Goal: Task Accomplishment & Management: Manage account settings

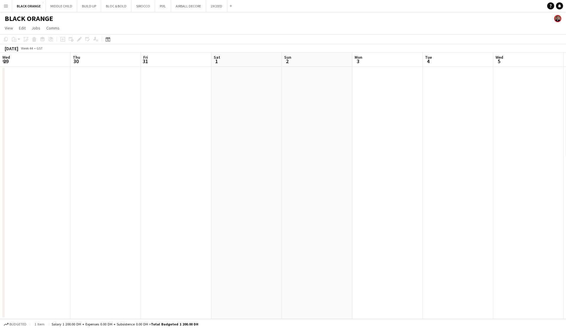
scroll to position [24, 0]
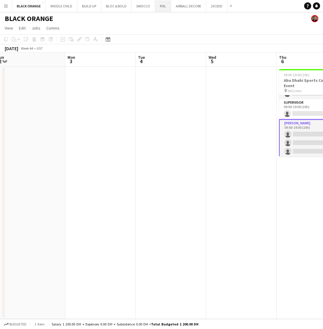
click at [159, 8] on button "PIXL Close" at bounding box center [163, 6] width 16 height 12
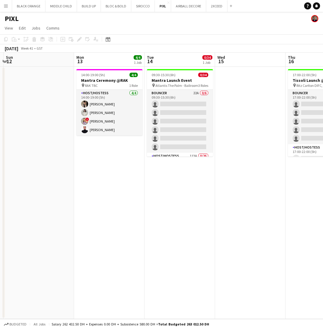
scroll to position [0, 141]
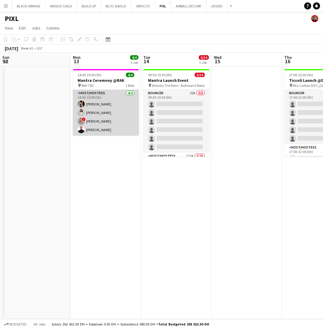
click at [104, 105] on app-card-role "Host/Hostess 4/4 14:00-19:00 (5h) Dunia AbdulWahab Adella Magerramova ! Dorina …" at bounding box center [106, 113] width 66 height 46
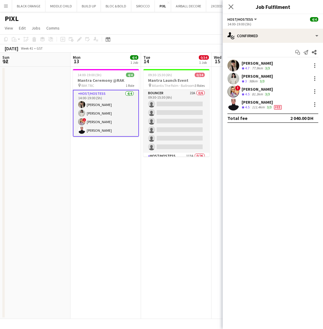
click at [254, 92] on div "81.3km" at bounding box center [257, 94] width 13 height 5
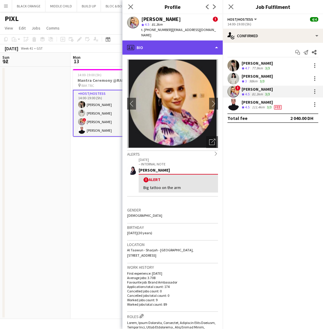
click at [202, 41] on div "profile Bio" at bounding box center [172, 47] width 100 height 14
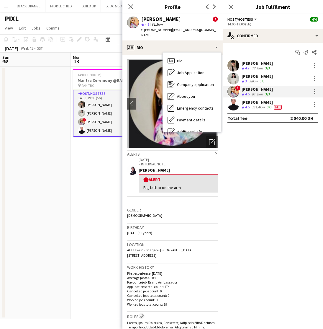
click at [196, 162] on p "– INTERNAL NOTE" at bounding box center [178, 164] width 79 height 4
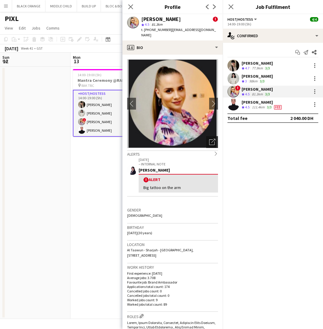
click at [211, 139] on icon "Open photos pop-in" at bounding box center [212, 142] width 6 height 6
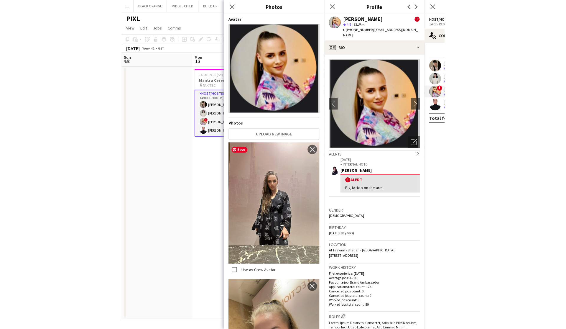
scroll to position [0, 0]
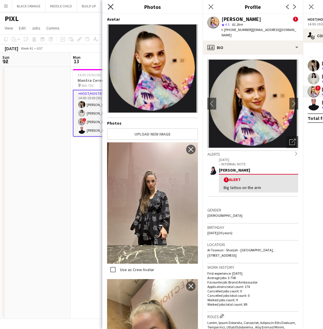
click at [110, 5] on icon "Close pop-in" at bounding box center [111, 7] width 6 height 6
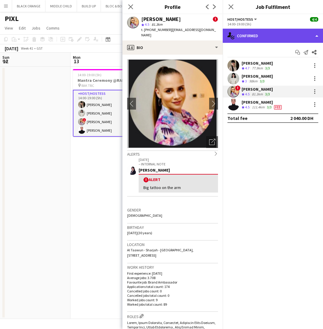
click at [264, 35] on div "single-neutral-actions-check-2 Confirmed" at bounding box center [273, 36] width 100 height 14
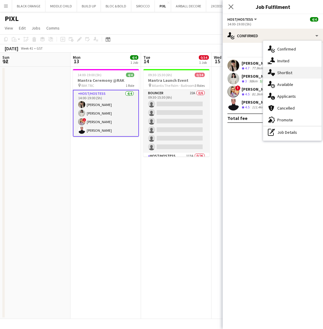
click at [282, 74] on span "Shortlist" at bounding box center [284, 72] width 15 height 5
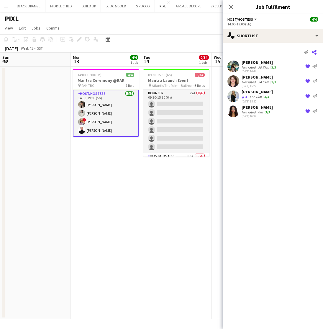
click at [314, 51] on icon at bounding box center [314, 52] width 5 height 5
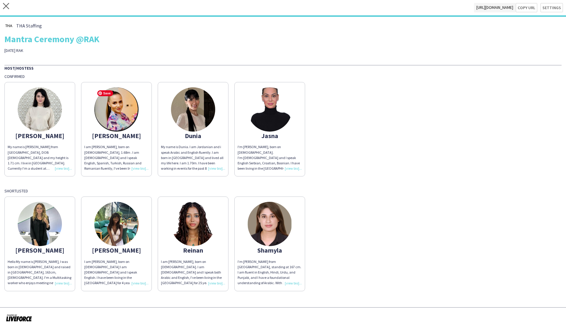
click at [107, 124] on img at bounding box center [116, 109] width 44 height 44
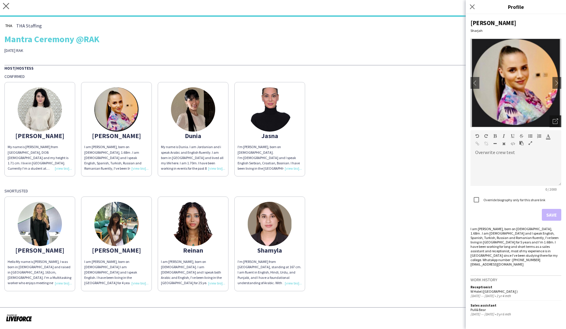
click at [557, 122] on icon "Open photos pop-in" at bounding box center [555, 121] width 5 height 5
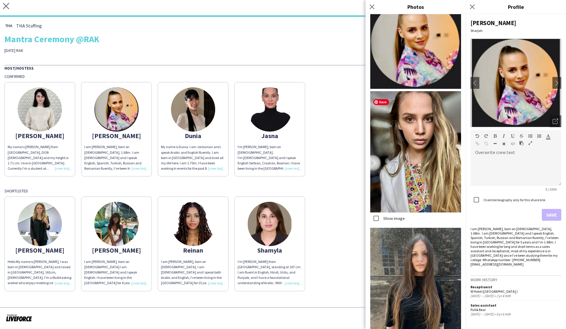
scroll to position [20, 0]
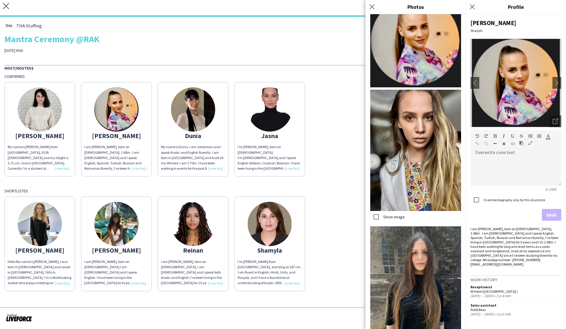
click at [326, 187] on div "Host/Hostess Confirmed Adella My name is Adella Magerramova from Chechnya, DOB …" at bounding box center [282, 178] width 557 height 226
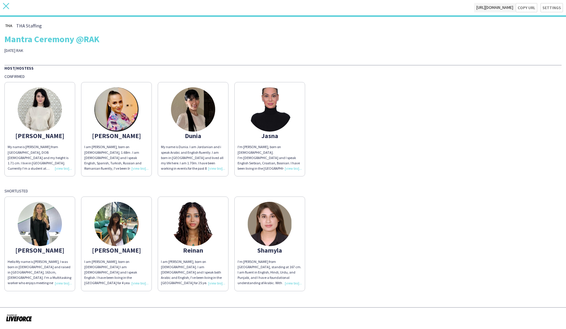
click at [7, 10] on app-icon "close" at bounding box center [6, 7] width 6 height 9
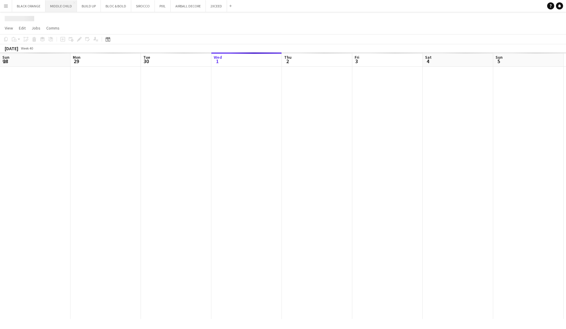
scroll to position [0, 141]
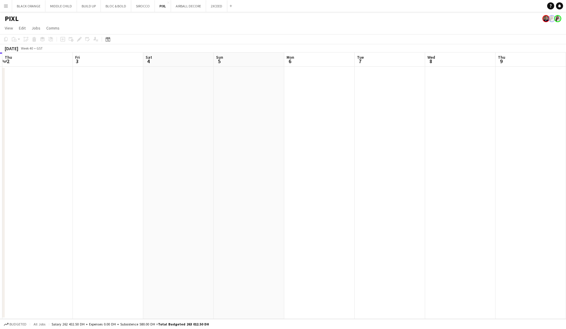
drag, startPoint x: 482, startPoint y: 104, endPoint x: 344, endPoint y: 115, distance: 139.0
click at [344, 115] on app-calendar-viewport "Sun 28 Mon 29 Tue 30 Wed 1 Thu 2 Fri 3 Sat 4 Sun 5 Mon 6 Tue 7 Wed 8 Thu 9 Fri …" at bounding box center [283, 185] width 566 height 266
drag, startPoint x: 458, startPoint y: 106, endPoint x: 229, endPoint y: 136, distance: 230.6
click at [229, 136] on app-calendar-viewport "Thu 2 Fri 3 Sat 4 Sun 5 Mon 6 Tue 7 Wed 8 Thu 9 Fri 10 Sat 11 Sun 12 Mon 13 Tue…" at bounding box center [283, 185] width 566 height 266
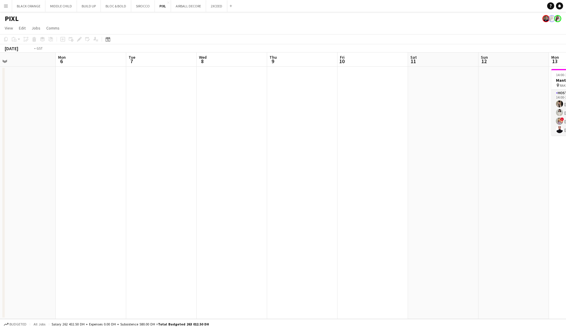
scroll to position [0, 282]
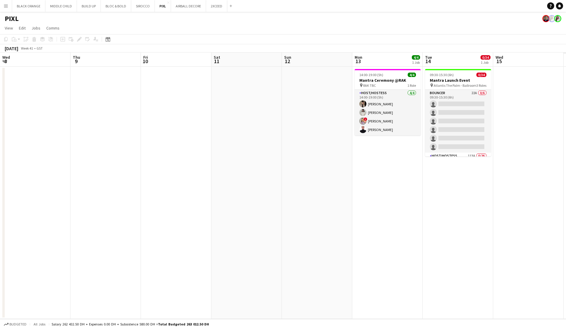
drag, startPoint x: 472, startPoint y: 112, endPoint x: 276, endPoint y: 124, distance: 197.1
click at [276, 124] on app-calendar-viewport "Sat 4 Sun 5 Mon 6 Tue 7 Wed 8 Thu 9 Fri 10 Sat 11 Sun 12 Mon 13 4/4 1 Job Tue 1…" at bounding box center [283, 185] width 566 height 266
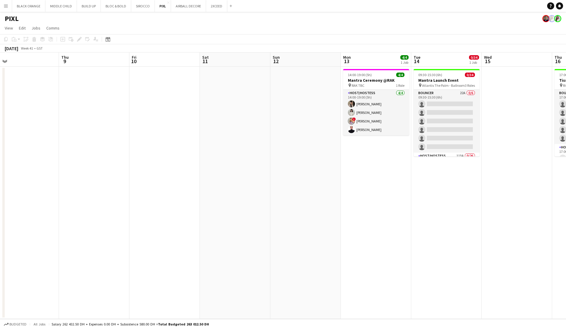
scroll to position [0, 301]
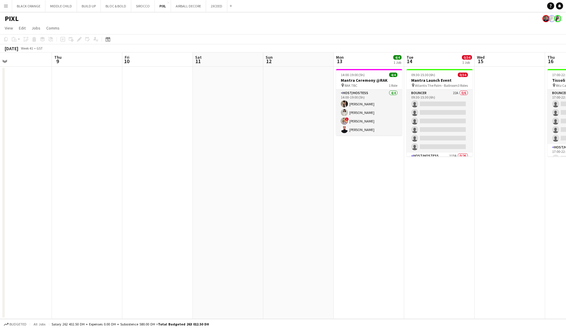
drag, startPoint x: 398, startPoint y: 145, endPoint x: 381, endPoint y: 147, distance: 16.9
click at [381, 147] on app-calendar-viewport "Sat 4 Sun 5 Mon 6 Tue 7 Wed 8 Thu 9 Fri 10 Sat 11 Sun 12 Mon 13 4/4 1 Job Tue 1…" at bounding box center [283, 185] width 566 height 266
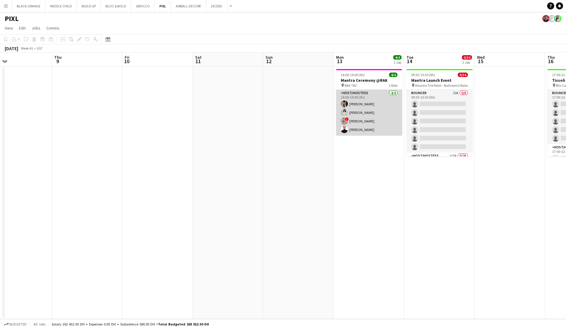
click at [364, 122] on app-card-role "Host/Hostess 4/4 14:00-19:00 (5h) Dunia AbdulWahab Adella Magerramova ! Dorina …" at bounding box center [369, 113] width 66 height 46
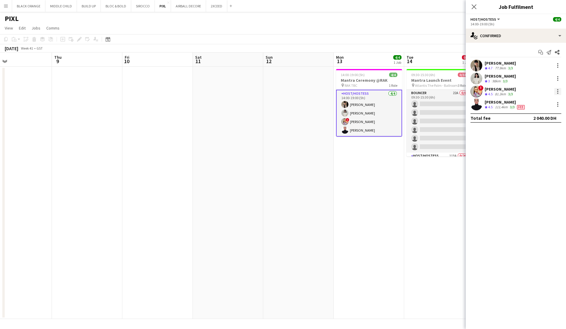
click at [558, 91] on div at bounding box center [557, 91] width 1 height 1
click at [534, 158] on span "Remove" at bounding box center [529, 158] width 18 height 5
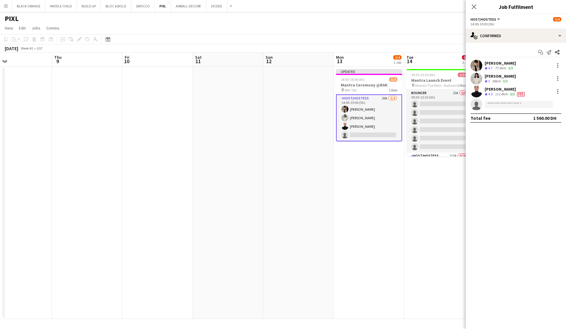
click at [394, 211] on app-date-cell "Updated 14:00-19:00 (5h) 3/4 Mantra Ceremony @RAK pin RAK TBC 1 Role Host/Hoste…" at bounding box center [369, 193] width 70 height 252
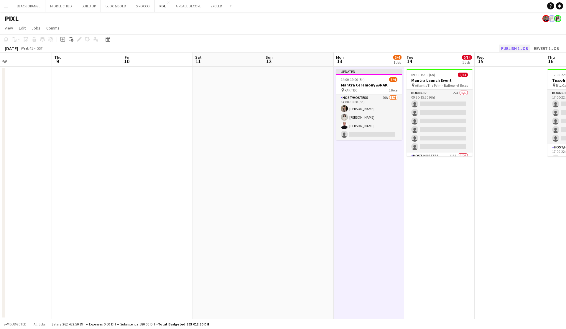
click at [509, 50] on button "Publish 1 job" at bounding box center [515, 49] width 32 height 8
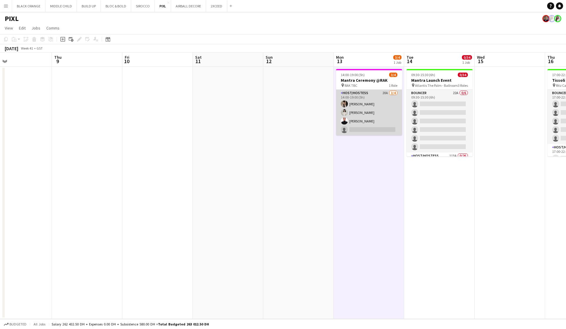
click at [389, 112] on app-card-role "Host/Hostess 20A 3/4 14:00-19:00 (5h) Dunia AbdulWahab Adella Magerramova Jasna…" at bounding box center [369, 113] width 66 height 46
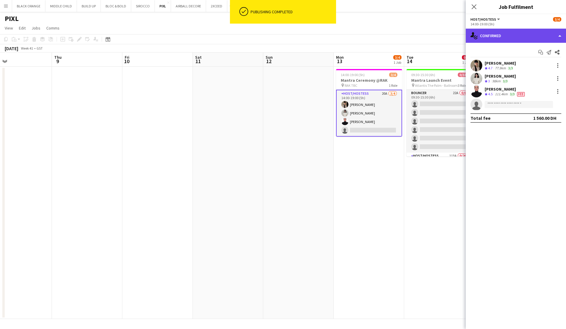
click at [543, 35] on div "single-neutral-actions-check-2 Confirmed" at bounding box center [516, 36] width 100 height 14
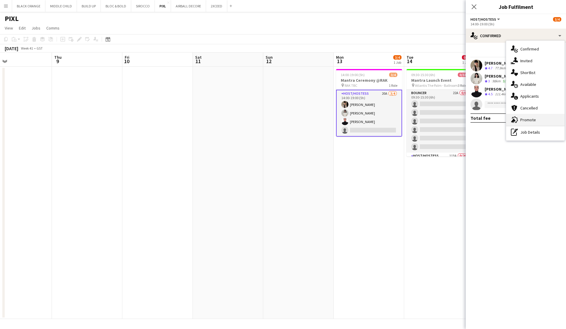
click at [531, 123] on div "advertising-megaphone Promote" at bounding box center [535, 120] width 58 height 12
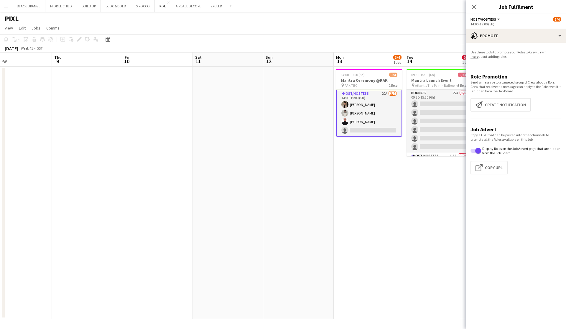
click at [387, 112] on app-card-role "Host/Hostess 20A 3/4 14:00-19:00 (5h) Dunia AbdulWahab Adella Magerramova Jasna…" at bounding box center [369, 113] width 66 height 47
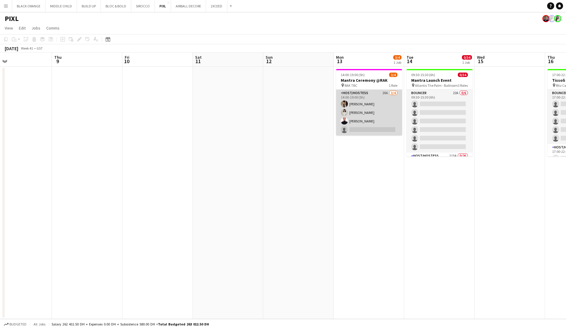
click at [387, 112] on app-card-role "Host/Hostess 20A 3/4 14:00-19:00 (5h) Dunia AbdulWahab Adella Magerramova Jasna…" at bounding box center [369, 113] width 66 height 46
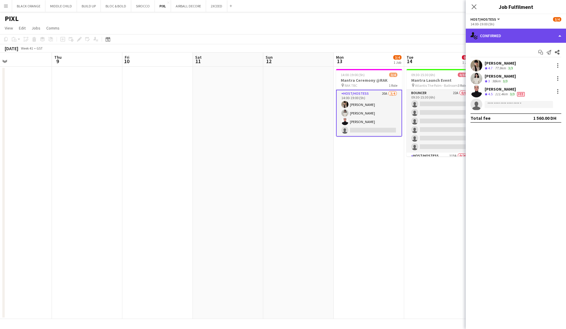
click at [537, 35] on div "single-neutral-actions-check-2 Confirmed" at bounding box center [516, 36] width 100 height 14
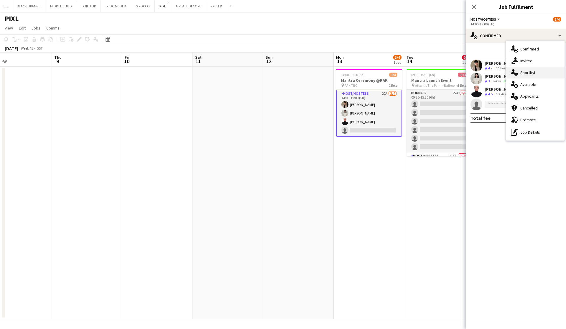
click at [543, 73] on div "single-neutral-actions-heart Shortlist" at bounding box center [535, 73] width 58 height 12
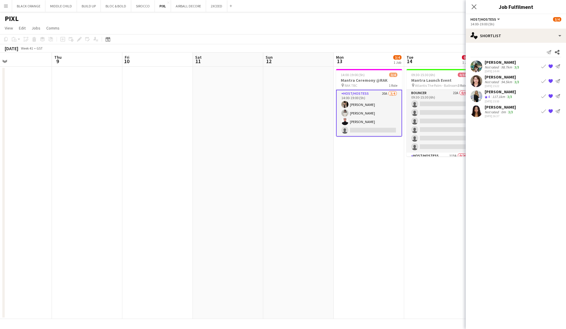
click at [548, 81] on button "{{ spriteTitle }}" at bounding box center [550, 81] width 7 height 7
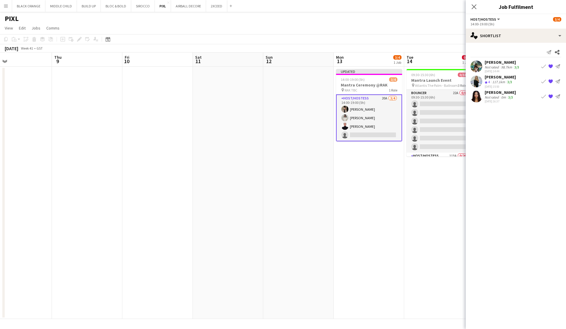
click at [548, 82] on button "{{ spriteTitle }}" at bounding box center [550, 81] width 7 height 7
click at [548, 83] on button "{{ spriteTitle }}" at bounding box center [550, 81] width 7 height 7
click at [548, 65] on button "{{ spriteTitle }}" at bounding box center [550, 66] width 7 height 7
click at [395, 173] on app-date-cell "Updated 14:00-19:00 (5h) 3/4 Mantra Ceremony @RAK pin RAK TBC 1 Role Host/Hoste…" at bounding box center [369, 193] width 70 height 252
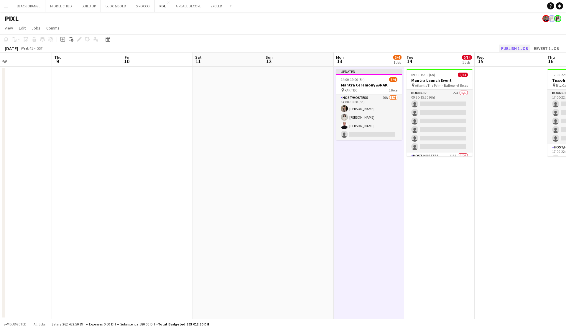
click at [511, 46] on button "Publish 1 job" at bounding box center [515, 49] width 32 height 8
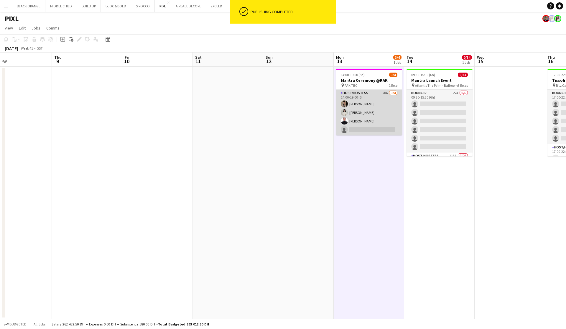
click at [379, 108] on app-card-role "Host/Hostess 20A 3/4 14:00-19:00 (5h) Dunia AbdulWahab Adella Magerramova Jasna…" at bounding box center [369, 113] width 66 height 46
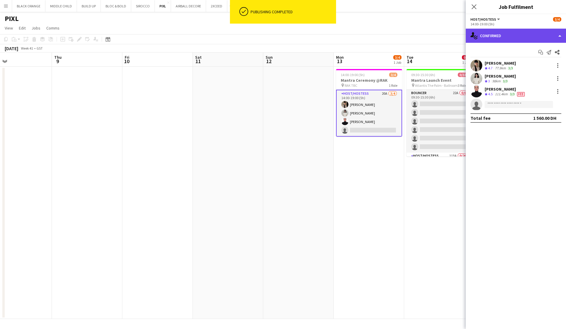
click at [563, 33] on div "single-neutral-actions-check-2 Confirmed" at bounding box center [516, 36] width 100 height 14
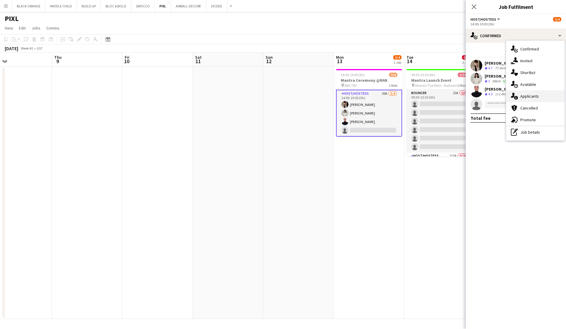
click at [539, 95] on div "single-neutral-actions-information Applicants" at bounding box center [535, 96] width 58 height 12
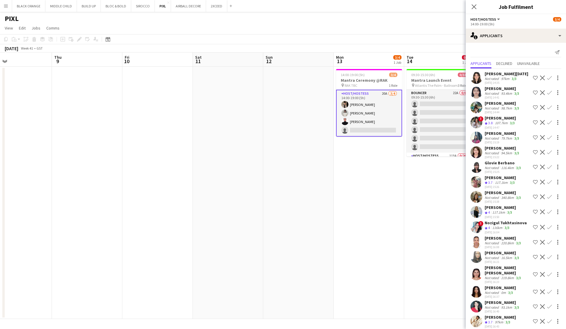
click at [536, 194] on app-icon "Shortlist crew" at bounding box center [535, 196] width 5 height 5
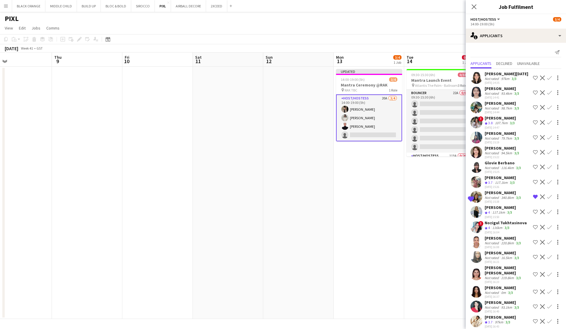
click at [535, 122] on app-icon "Shortlist crew" at bounding box center [535, 122] width 5 height 5
click at [507, 280] on div "30-09-2025 16:23" at bounding box center [508, 282] width 46 height 4
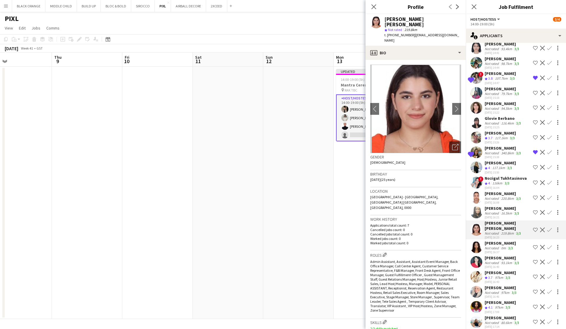
scroll to position [0, 0]
click at [536, 304] on app-icon "Shortlist crew" at bounding box center [535, 306] width 5 height 5
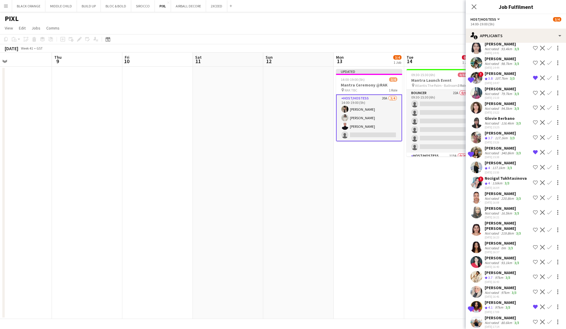
click at [535, 319] on app-icon "Shortlist crew" at bounding box center [535, 321] width 5 height 5
click at [432, 260] on app-date-cell "09:30-15:30 (6h) 0/34 Mantra Launch Event pin Atlantis The Palm - Ballroom 3 Ro…" at bounding box center [439, 193] width 70 height 252
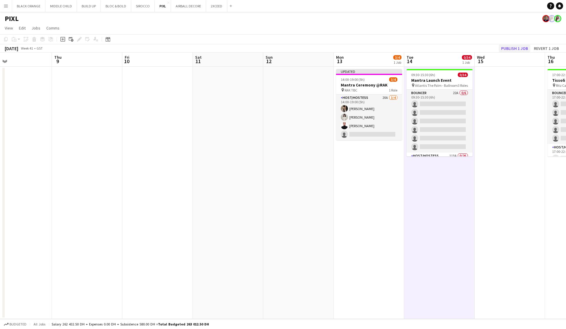
click at [511, 47] on button "Publish 1 job" at bounding box center [515, 49] width 32 height 8
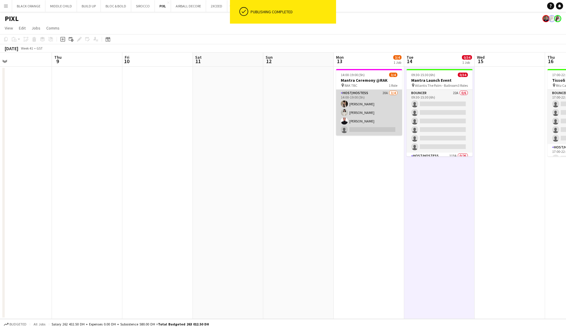
click at [365, 115] on app-card-role "Host/Hostess 20A 3/4 14:00-19:00 (5h) Dunia AbdulWahab Adella Magerramova Jasna…" at bounding box center [369, 113] width 66 height 46
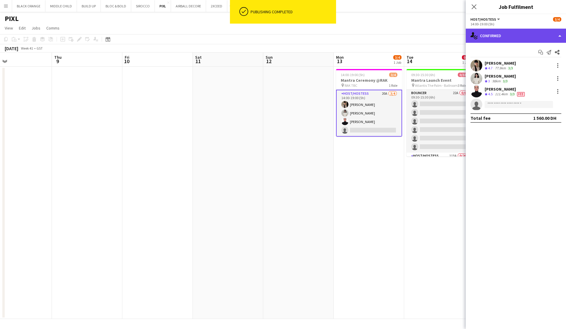
click at [529, 34] on div "single-neutral-actions-check-2 Confirmed" at bounding box center [516, 36] width 100 height 14
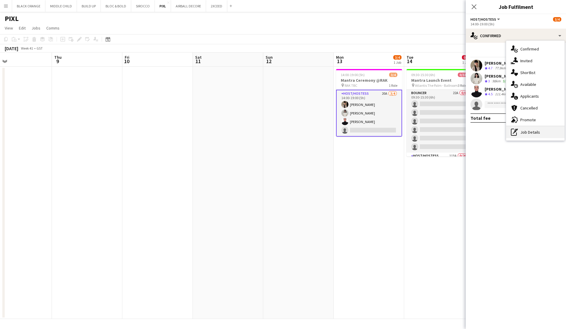
click at [522, 133] on div "pen-write Job Details" at bounding box center [535, 132] width 58 height 12
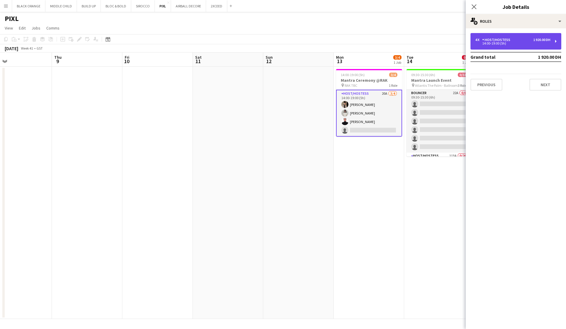
click at [502, 49] on div "4 x Host/Hostess 1 920.00 DH 14:00-19:00 (5h)" at bounding box center [516, 41] width 91 height 17
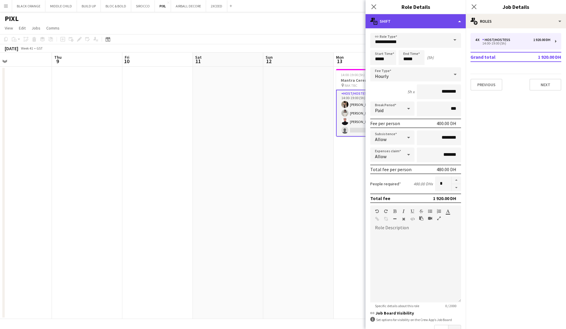
click at [457, 26] on div "multiple-actions-text Shift" at bounding box center [416, 21] width 100 height 14
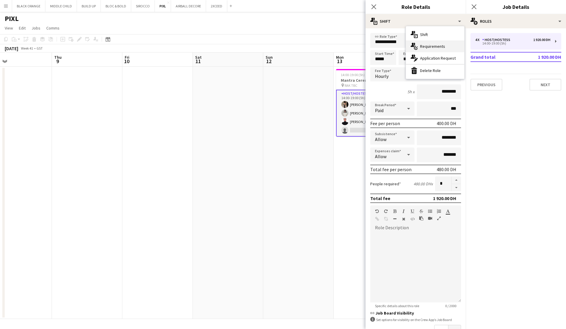
click at [438, 44] on span "Requirements" at bounding box center [432, 46] width 25 height 5
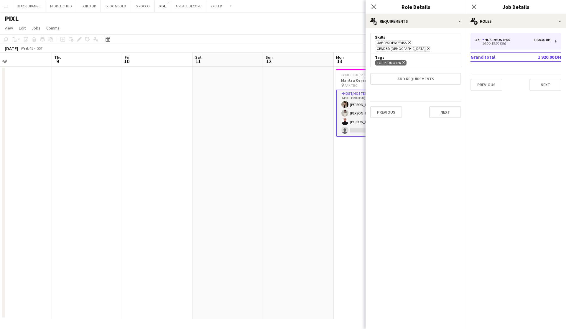
click at [301, 150] on app-date-cell at bounding box center [298, 193] width 70 height 252
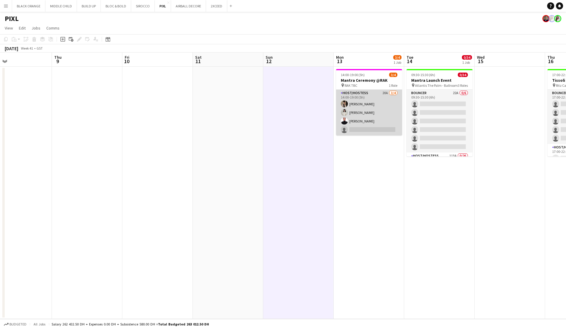
click at [364, 115] on app-card-role "Host/Hostess 20A 3/4 14:00-19:00 (5h) Dunia AbdulWahab Adella Magerramova Jasna…" at bounding box center [369, 113] width 66 height 46
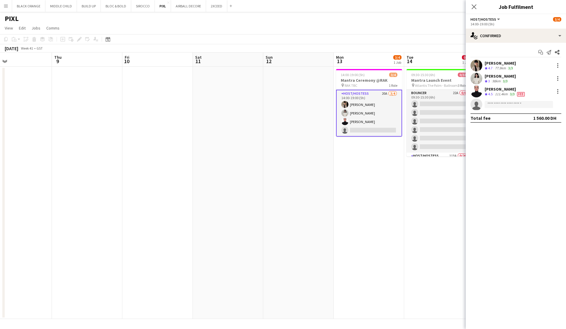
click at [559, 28] on app-options-switcher "Host/Hostess All roles Host/Hostess 3/4 14:00-19:00 (5h)" at bounding box center [516, 21] width 100 height 14
click at [558, 36] on div "single-neutral-actions-check-2 Confirmed" at bounding box center [516, 36] width 100 height 14
click at [531, 120] on span "Promote" at bounding box center [529, 119] width 16 height 5
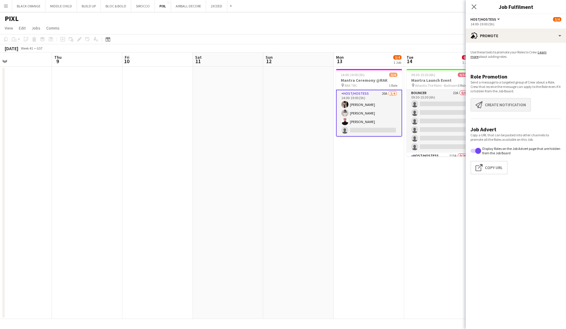
click at [505, 107] on button "Create notification Create notification" at bounding box center [501, 105] width 60 height 14
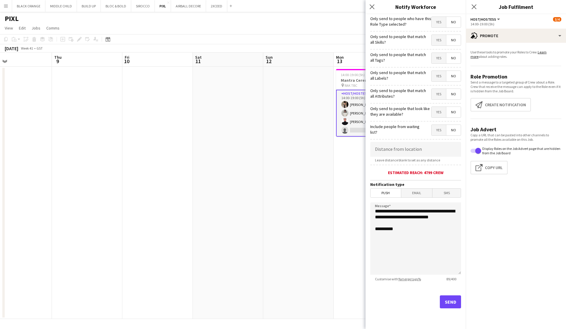
click at [442, 40] on span "Yes" at bounding box center [439, 40] width 14 height 11
click at [441, 58] on span "Yes" at bounding box center [439, 58] width 14 height 11
click at [436, 80] on span "Yes" at bounding box center [439, 76] width 14 height 11
click at [437, 93] on span "Yes" at bounding box center [439, 94] width 14 height 11
click at [436, 112] on span "Yes" at bounding box center [439, 112] width 14 height 11
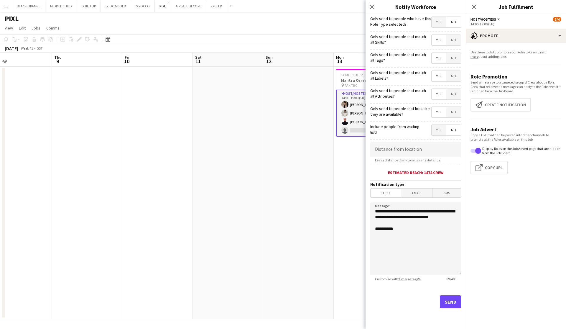
click at [447, 302] on button "Send" at bounding box center [450, 301] width 21 height 13
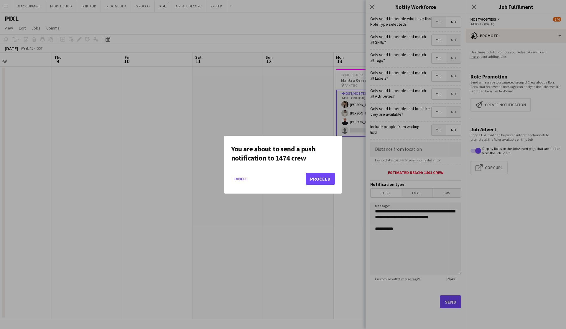
click at [321, 176] on button "Proceed" at bounding box center [320, 179] width 29 height 12
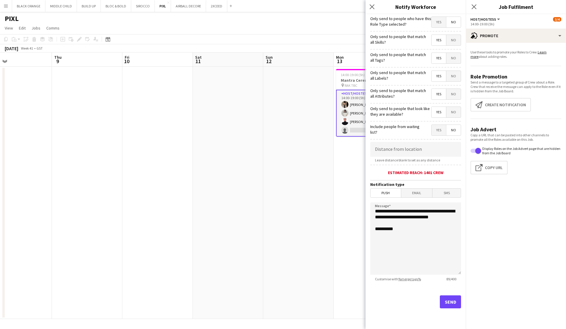
click at [328, 179] on app-date-cell at bounding box center [298, 193] width 70 height 252
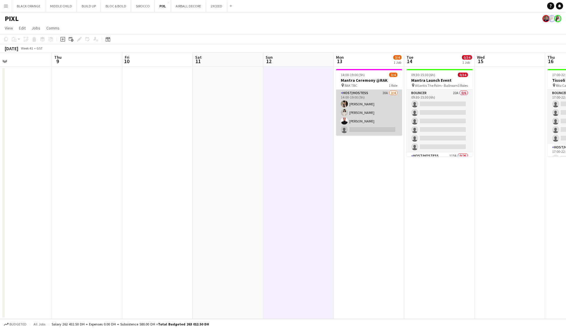
click at [375, 110] on app-card-role "Host/Hostess 20A 3/4 14:00-19:00 (5h) Dunia AbdulWahab Adella Magerramova Jasna…" at bounding box center [369, 113] width 66 height 46
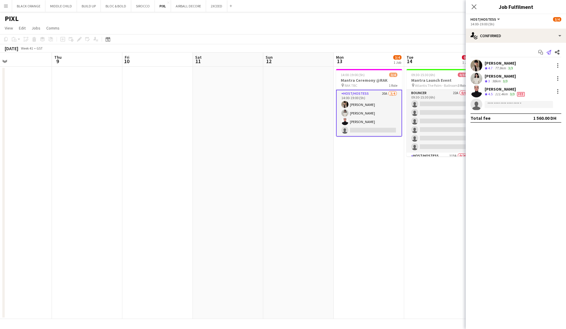
click at [550, 52] on icon at bounding box center [549, 52] width 5 height 5
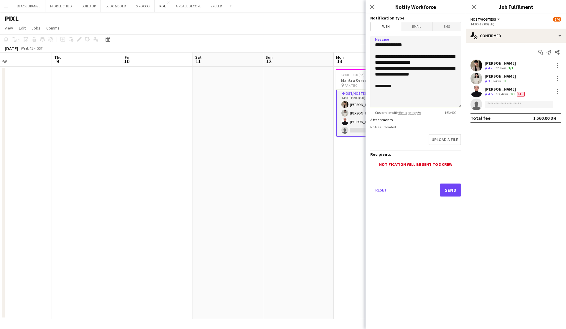
drag, startPoint x: 435, startPoint y: 62, endPoint x: 417, endPoint y: 57, distance: 18.7
click at [417, 57] on textarea "**********" at bounding box center [415, 72] width 91 height 72
click at [390, 68] on textarea "**********" at bounding box center [415, 72] width 91 height 72
click at [385, 69] on textarea "**********" at bounding box center [415, 72] width 91 height 72
drag, startPoint x: 382, startPoint y: 75, endPoint x: 418, endPoint y: 68, distance: 36.6
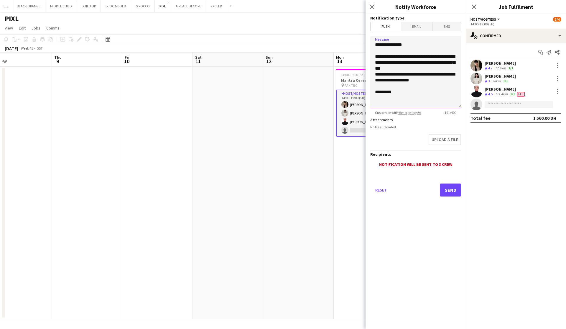
click at [418, 68] on textarea "**********" at bounding box center [415, 72] width 91 height 72
click at [416, 80] on textarea "**********" at bounding box center [415, 72] width 91 height 72
click at [385, 69] on textarea "**********" at bounding box center [415, 72] width 91 height 72
click at [394, 68] on textarea "**********" at bounding box center [415, 72] width 91 height 72
click at [396, 69] on textarea "**********" at bounding box center [415, 72] width 91 height 72
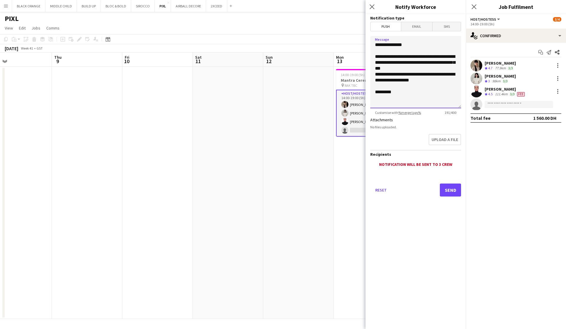
click at [412, 94] on textarea "**********" at bounding box center [415, 72] width 91 height 72
type textarea "**********"
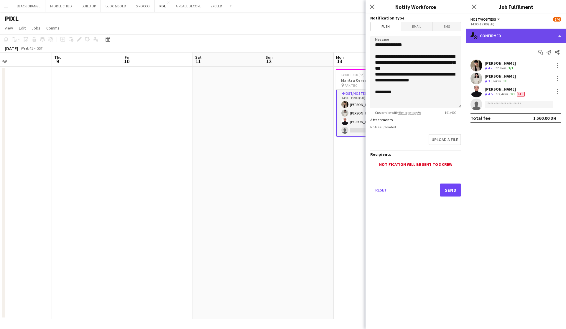
click at [537, 34] on div "single-neutral-actions-check-2 Confirmed" at bounding box center [516, 36] width 100 height 14
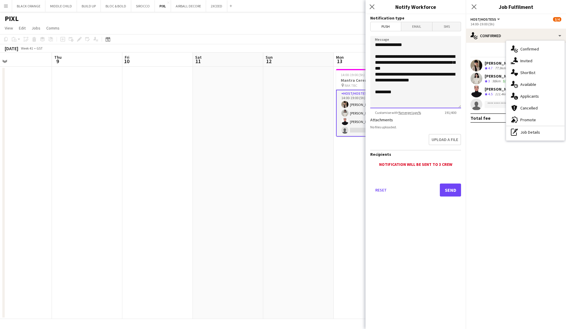
click at [405, 95] on textarea "**********" at bounding box center [415, 72] width 91 height 72
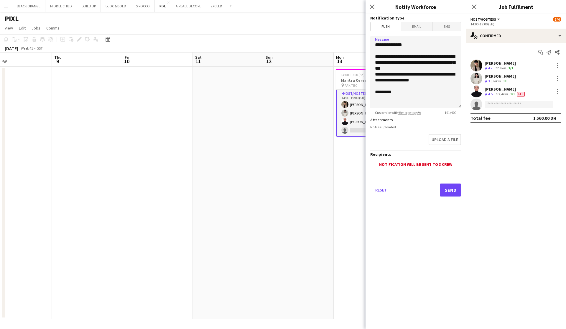
drag, startPoint x: 405, startPoint y: 95, endPoint x: 375, endPoint y: 57, distance: 47.9
click at [375, 57] on textarea "**********" at bounding box center [415, 72] width 91 height 72
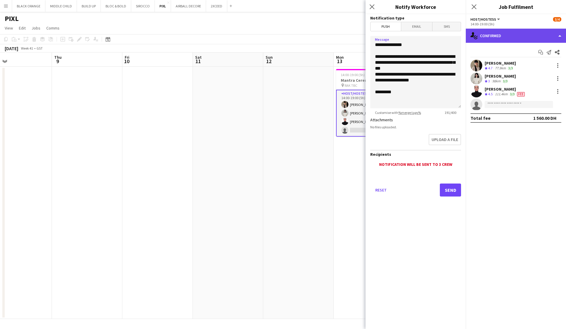
click at [523, 34] on div "single-neutral-actions-check-2 Confirmed" at bounding box center [516, 36] width 100 height 14
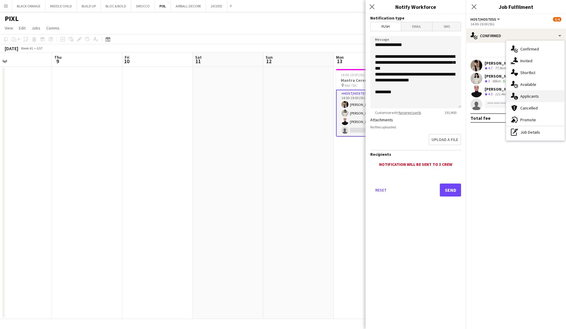
click at [531, 93] on span "Applicants" at bounding box center [530, 95] width 19 height 5
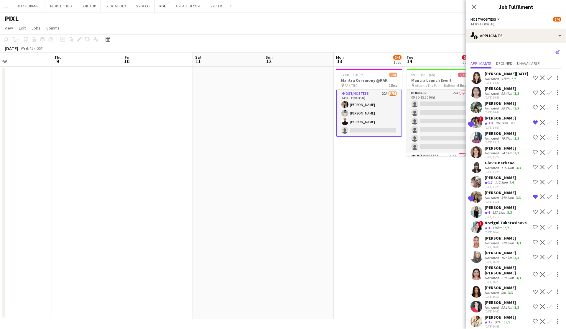
click at [556, 52] on icon "Send notification" at bounding box center [557, 52] width 5 height 5
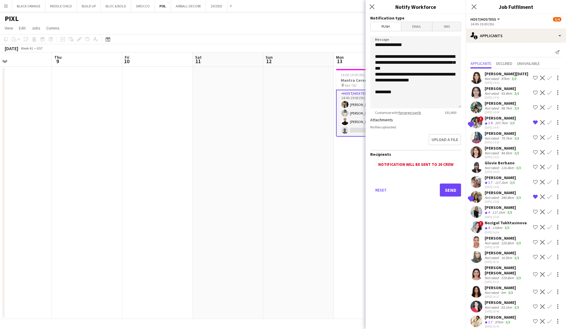
click at [457, 192] on button "Send" at bounding box center [450, 189] width 21 height 13
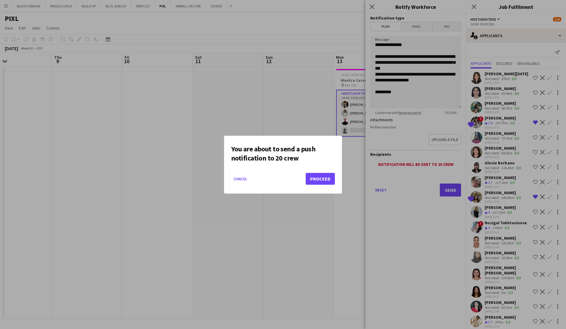
click at [314, 180] on button "Proceed" at bounding box center [320, 179] width 29 height 12
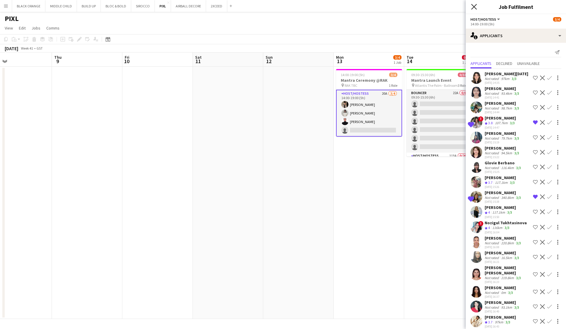
click at [474, 8] on icon "Close pop-in" at bounding box center [474, 7] width 6 height 6
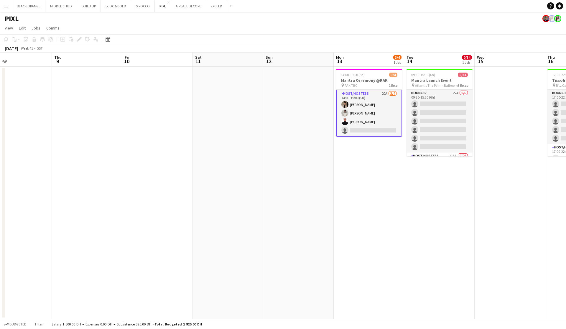
click at [364, 180] on app-date-cell "14:00-19:00 (5h) 3/4 Mantra Ceremony @RAK pin RAK TBC 1 Role Host/Hostess 20A 3…" at bounding box center [369, 193] width 70 height 252
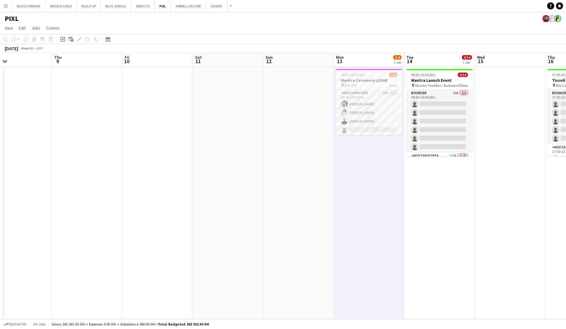
click at [379, 32] on app-page-menu "View Day view expanded Day view collapsed Month view Date picker Jump to today …" at bounding box center [283, 28] width 566 height 11
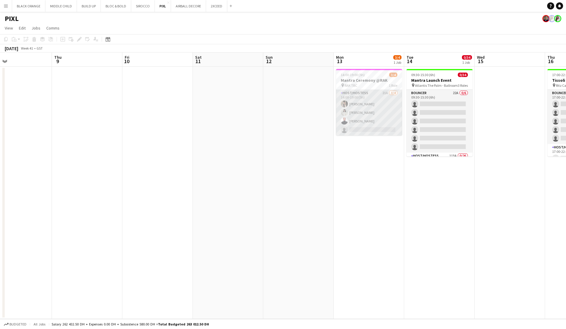
click at [370, 107] on app-card-role "Host/Hostess 21A 3/4 14:00-19:00 (5h) Dunia AbdulWahab Adella Magerramova Jasna…" at bounding box center [369, 113] width 66 height 46
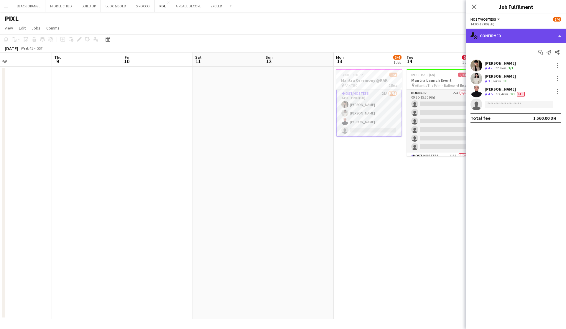
click at [547, 33] on div "single-neutral-actions-check-2 Confirmed" at bounding box center [516, 36] width 100 height 14
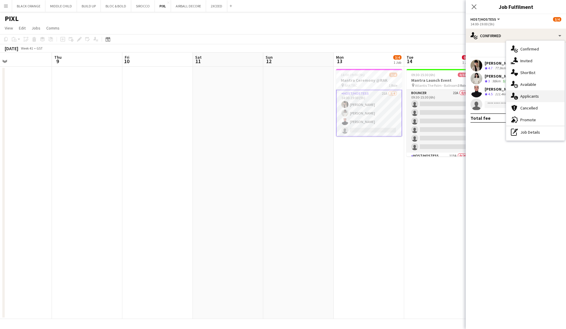
click at [527, 98] on span "Applicants" at bounding box center [530, 95] width 19 height 5
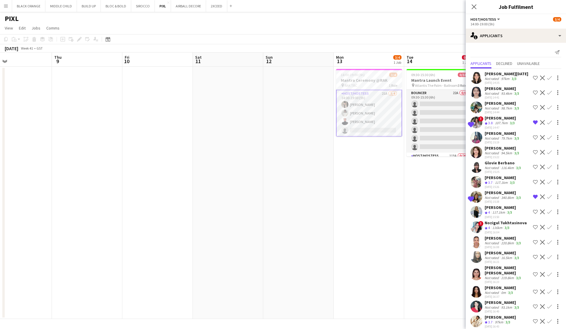
scroll to position [3, 0]
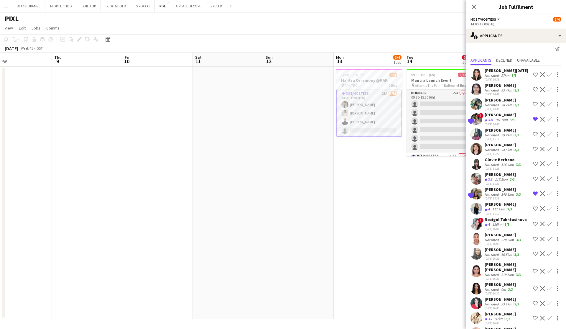
click at [524, 27] on app-options-switcher "Host/Hostess All roles Host/Hostess 3/4 14:00-19:00 (5h)" at bounding box center [516, 21] width 100 height 14
click at [526, 35] on div "single-neutral-actions-information Applicants" at bounding box center [516, 36] width 100 height 14
click at [526, 74] on span "Shortlist" at bounding box center [528, 72] width 15 height 5
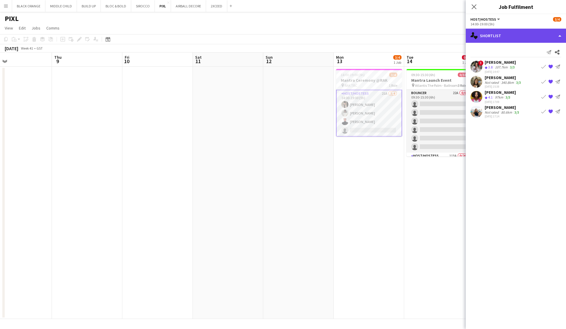
click at [515, 35] on div "single-neutral-actions-heart Shortlist" at bounding box center [516, 36] width 100 height 14
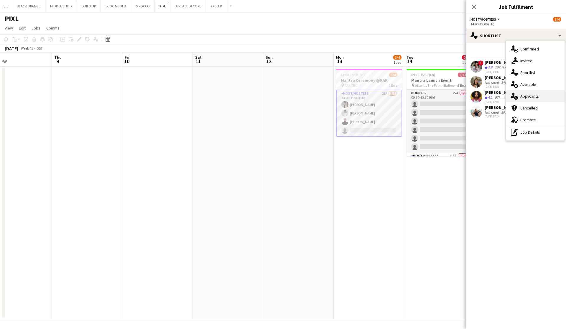
click at [539, 98] on div "single-neutral-actions-information Applicants" at bounding box center [535, 96] width 58 height 12
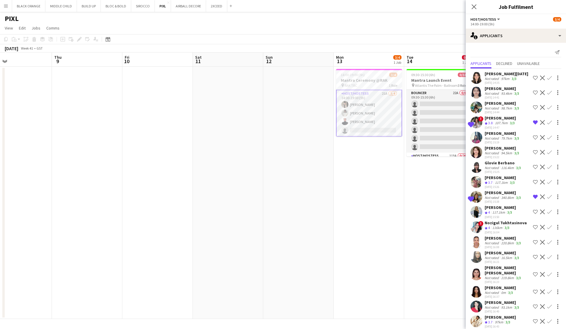
click at [541, 108] on app-icon "Decline" at bounding box center [542, 107] width 5 height 5
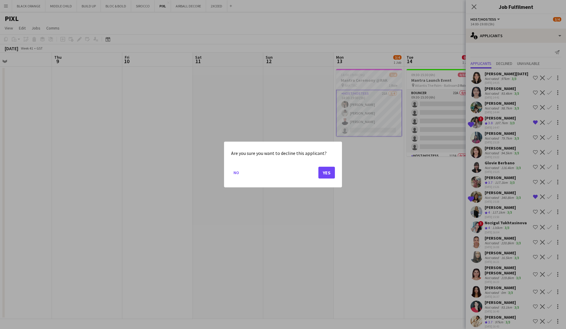
click at [323, 175] on button "Yes" at bounding box center [327, 173] width 17 height 12
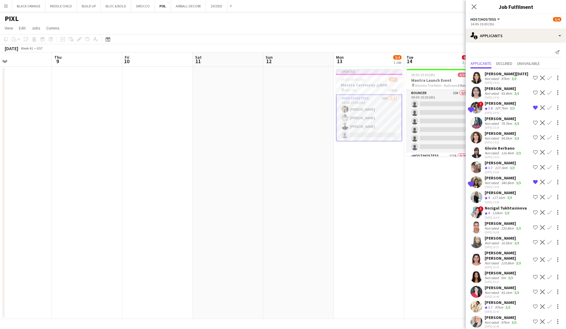
click at [543, 138] on app-icon "Decline" at bounding box center [542, 137] width 5 height 5
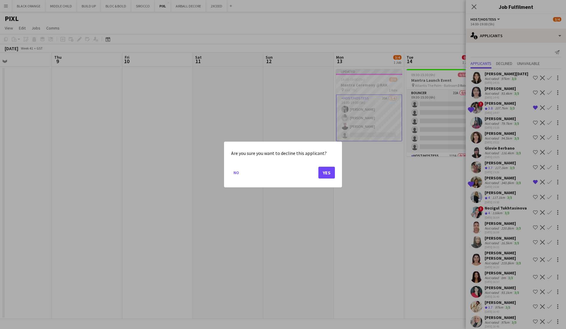
click at [332, 170] on button "Yes" at bounding box center [327, 173] width 17 height 12
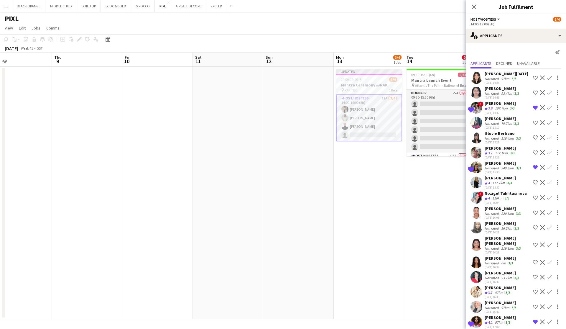
click at [542, 183] on app-icon "Decline" at bounding box center [542, 182] width 5 height 5
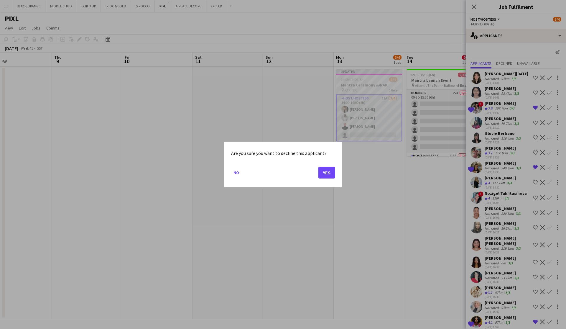
click at [329, 174] on button "Yes" at bounding box center [327, 173] width 17 height 12
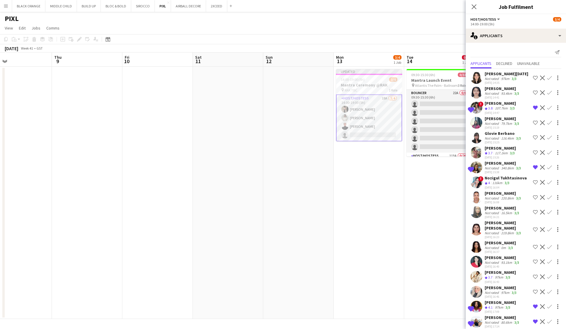
click at [542, 244] on app-icon "Decline" at bounding box center [542, 246] width 5 height 5
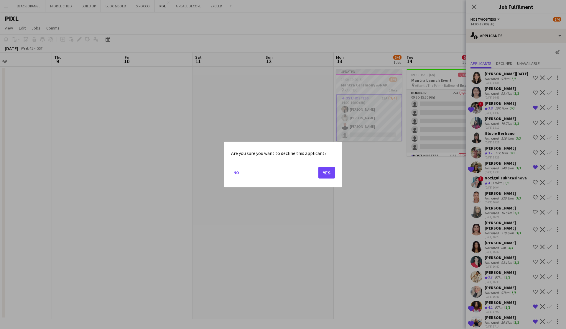
click at [328, 172] on button "Yes" at bounding box center [327, 173] width 17 height 12
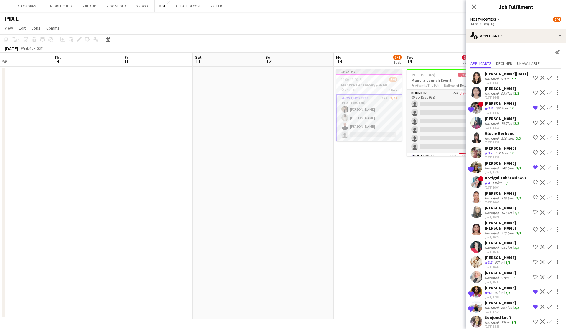
click at [498, 320] on div "Not rated" at bounding box center [492, 322] width 15 height 4
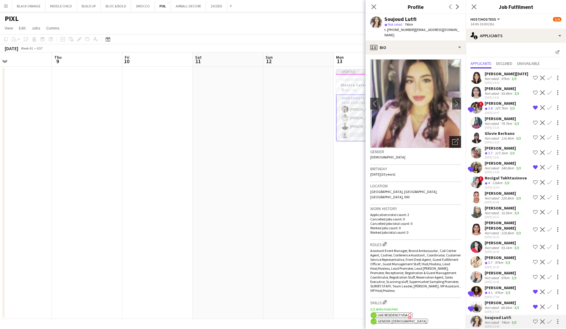
click at [454, 139] on icon "Open photos pop-in" at bounding box center [455, 142] width 6 height 6
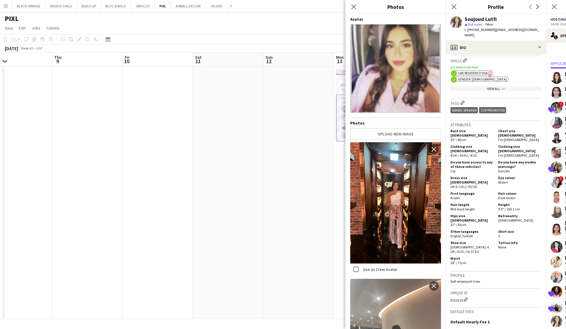
click at [557, 168] on app-user-avatar at bounding box center [557, 167] width 12 height 12
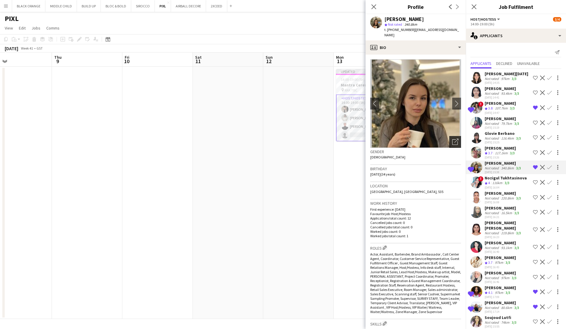
click at [454, 139] on icon "Open photos pop-in" at bounding box center [455, 142] width 6 height 6
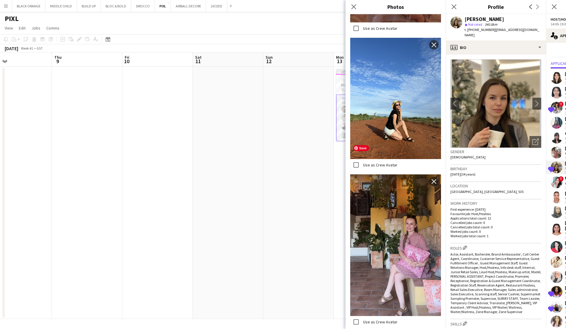
scroll to position [392, 0]
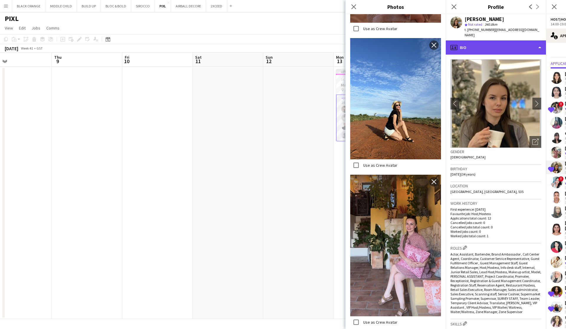
click at [501, 44] on div "profile Bio" at bounding box center [496, 47] width 100 height 14
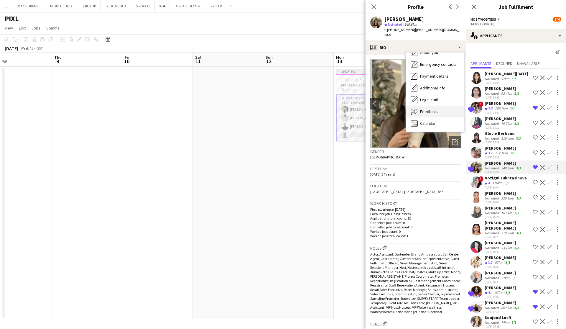
scroll to position [44, 0]
click at [426, 109] on span "Feedback" at bounding box center [429, 111] width 18 height 5
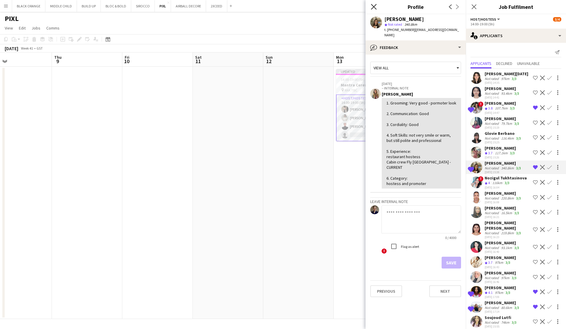
click at [372, 8] on icon "Close pop-in" at bounding box center [374, 7] width 6 height 6
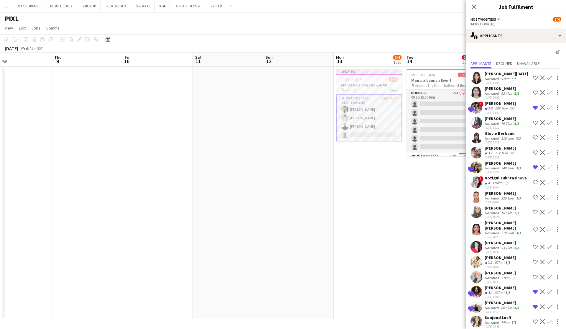
scroll to position [0, 0]
click at [495, 108] on div "107.7km" at bounding box center [501, 108] width 15 height 5
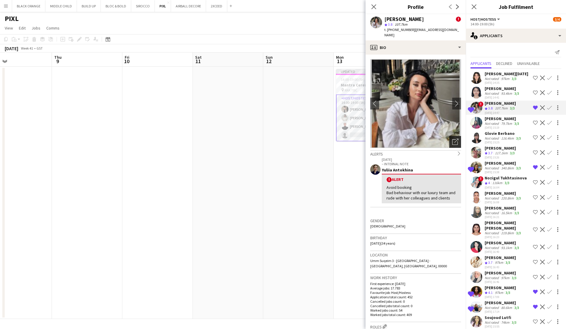
click at [454, 139] on icon "Open photos pop-in" at bounding box center [455, 142] width 6 height 6
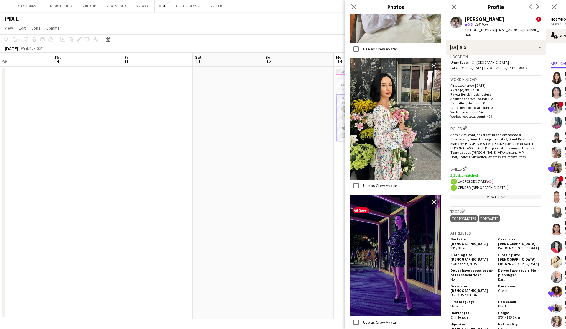
scroll to position [958, 0]
click at [356, 8] on icon "Close pop-in" at bounding box center [354, 7] width 6 height 6
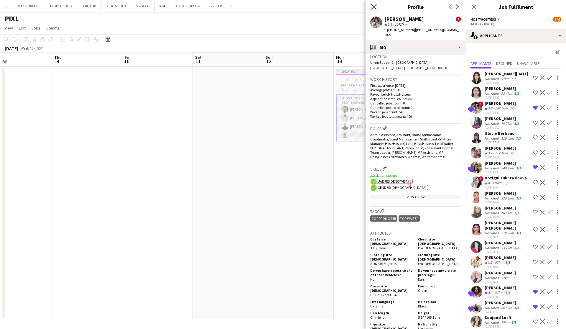
click at [374, 8] on icon "Close pop-in" at bounding box center [374, 7] width 6 height 6
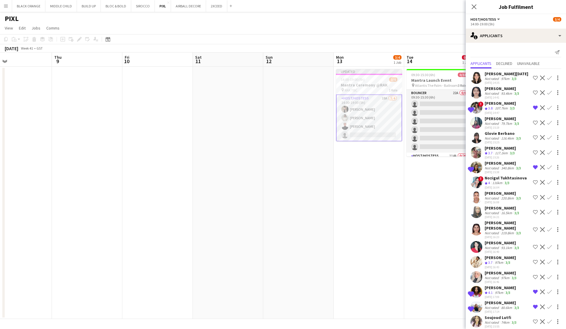
click at [410, 199] on app-date-cell "09:30-15:30 (6h) 0/34 Mantra Launch Event pin Atlantis The Palm - Ballroom 3 Ro…" at bounding box center [439, 193] width 70 height 252
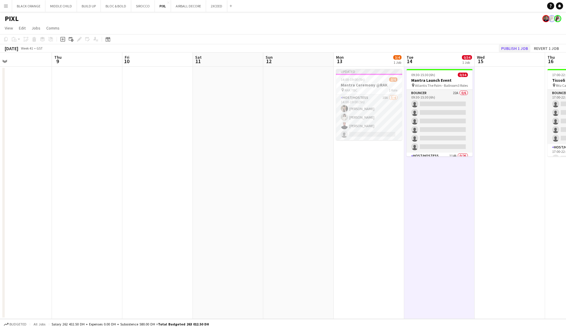
click at [513, 47] on button "Publish 1 job" at bounding box center [515, 49] width 32 height 8
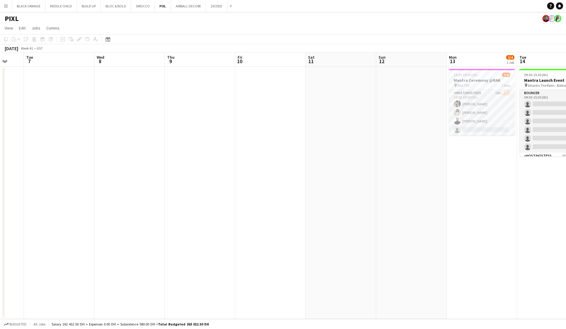
scroll to position [0, 188]
click at [216, 7] on button "2XCEED Close" at bounding box center [216, 6] width 21 height 12
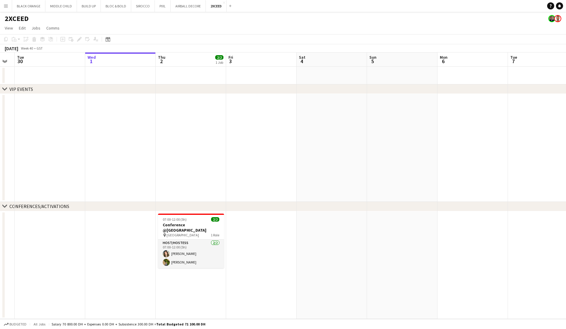
scroll to position [0, 125]
click at [192, 246] on app-card-role "Host/Hostess 2/2 07:00-12:00 (5h) Shahed Amer Natalia Sobko" at bounding box center [192, 253] width 66 height 29
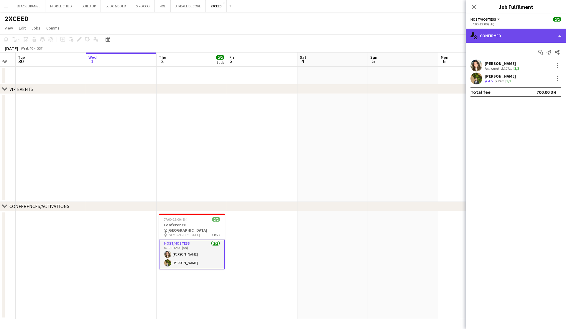
click at [511, 37] on div "single-neutral-actions-check-2 Confirmed" at bounding box center [516, 36] width 100 height 14
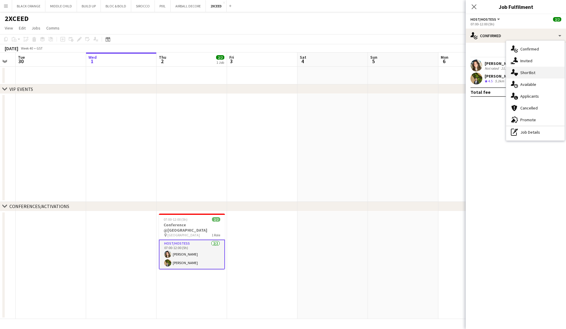
click at [527, 73] on span "Shortlist" at bounding box center [528, 72] width 15 height 5
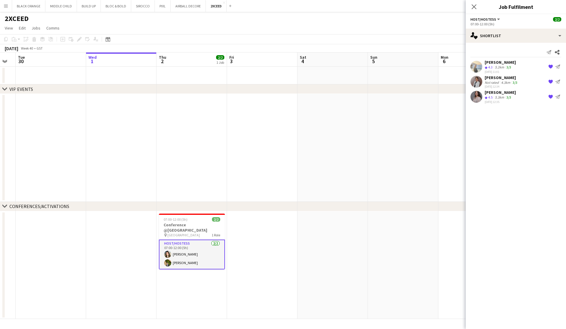
click at [483, 64] on div "Daria Burdiuk Crew rating 4.3 5.2km 3/3 01-10-2025 11:01 {{ spriteTitle }} Send…" at bounding box center [516, 67] width 100 height 14
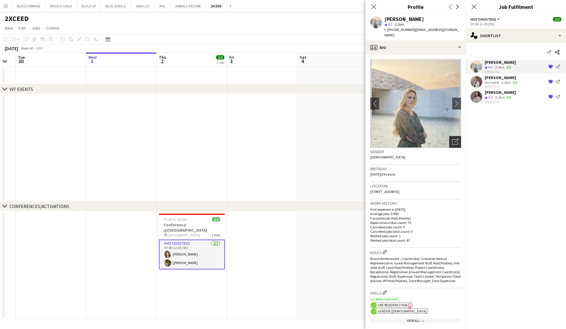
click at [456, 139] on icon "Open photos pop-in" at bounding box center [455, 142] width 6 height 6
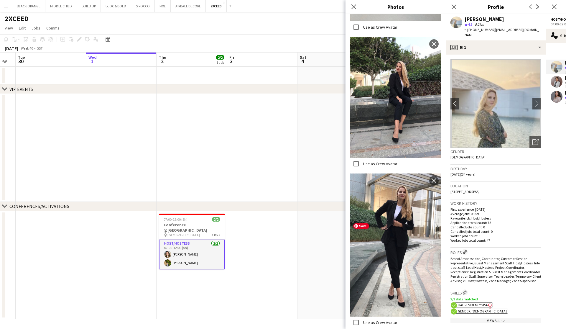
scroll to position [1281, 0]
click at [354, 6] on icon "Close pop-in" at bounding box center [354, 7] width 6 height 6
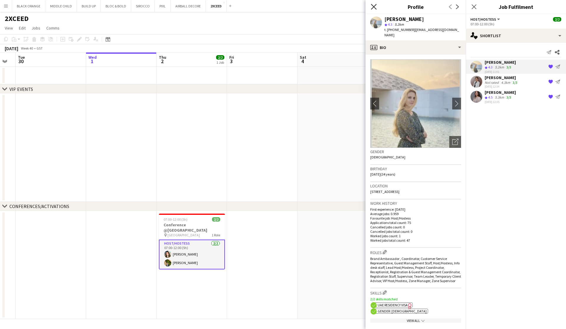
click at [373, 8] on icon at bounding box center [374, 7] width 6 height 6
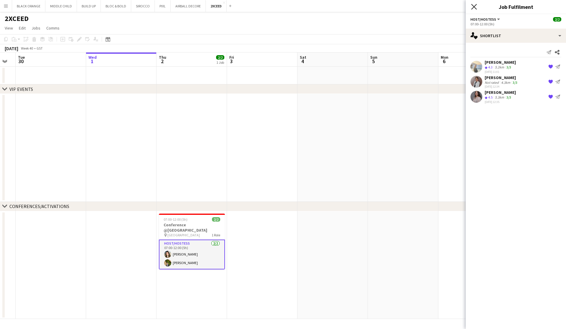
click at [475, 8] on icon "Close pop-in" at bounding box center [474, 7] width 6 height 6
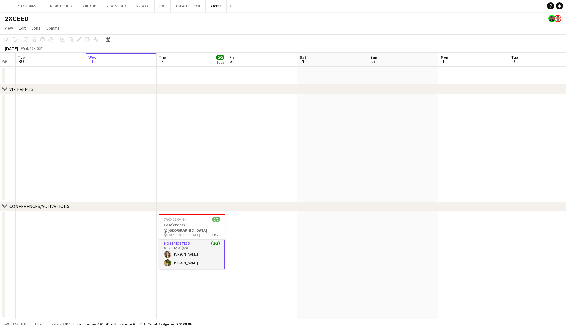
click at [336, 158] on app-date-cell at bounding box center [333, 148] width 70 height 108
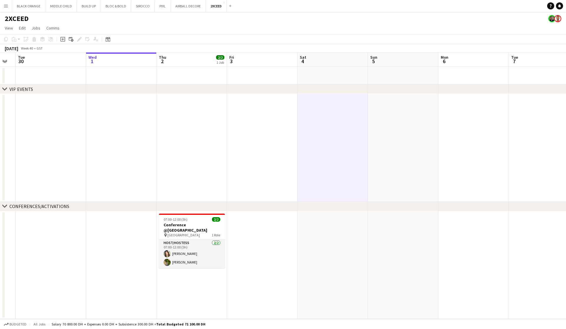
click at [6, 6] on app-icon "Menu" at bounding box center [6, 6] width 5 height 5
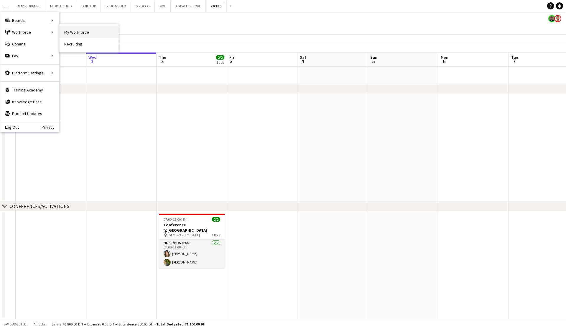
click at [75, 32] on link "My Workforce" at bounding box center [89, 32] width 59 height 12
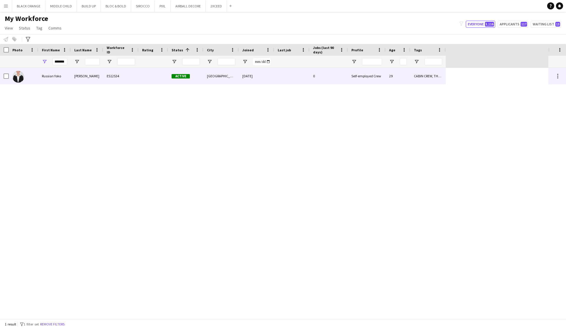
click at [60, 78] on div "Russian Yoko" at bounding box center [54, 76] width 32 height 16
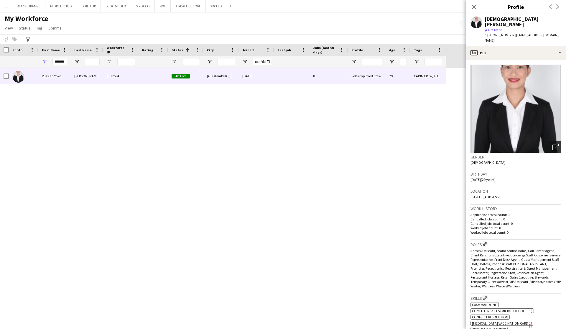
click at [554, 144] on icon "Open photos pop-in" at bounding box center [556, 147] width 6 height 6
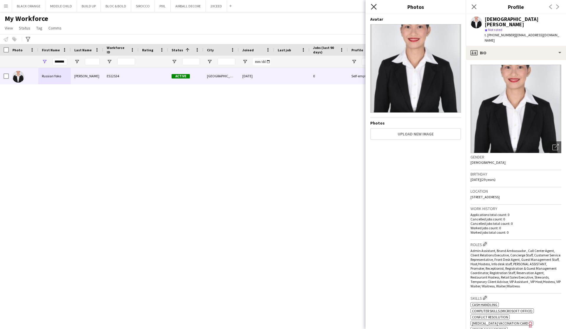
click at [372, 7] on icon "Close pop-in" at bounding box center [374, 7] width 6 height 6
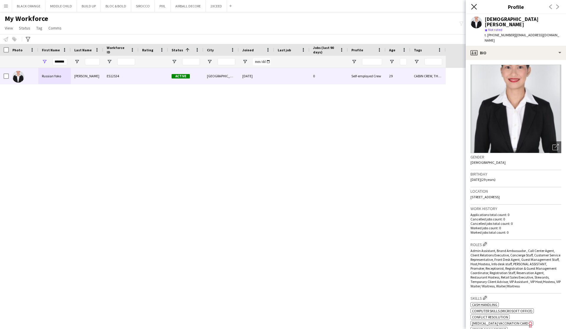
click at [472, 7] on icon "Close pop-in" at bounding box center [474, 7] width 6 height 6
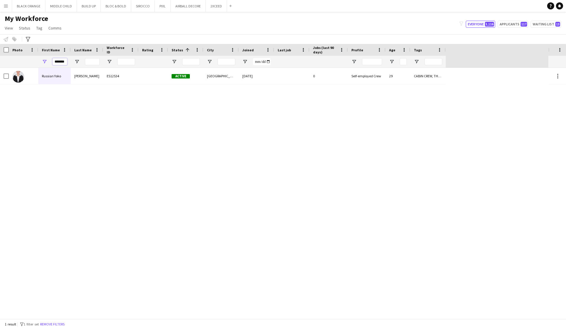
click at [65, 62] on input "*******" at bounding box center [59, 61] width 15 height 7
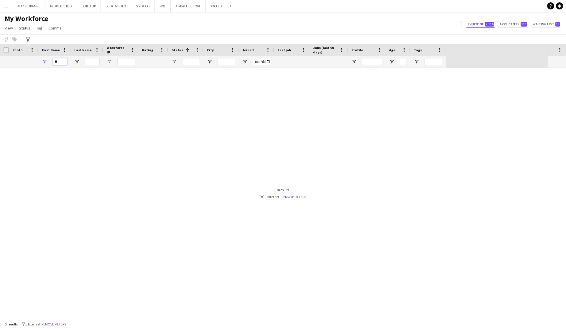
type input "*"
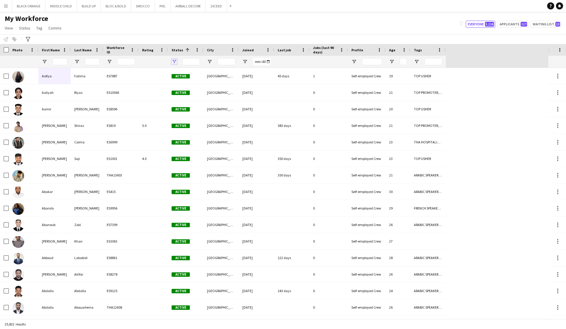
click at [173, 60] on span "Open Filter Menu" at bounding box center [174, 61] width 5 height 5
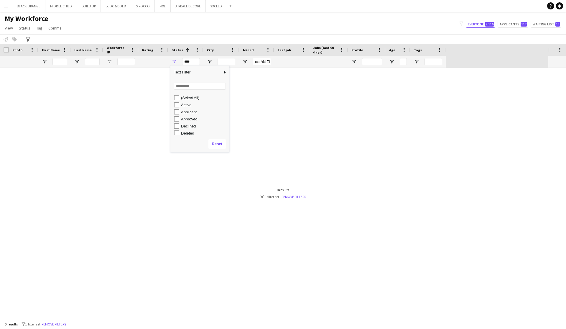
scroll to position [23, 0]
type input "**********"
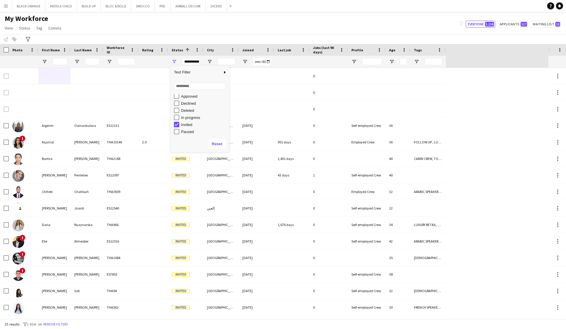
click at [425, 27] on div "My Workforce View Views Default view New view Update view Delete view Edit name…" at bounding box center [283, 24] width 566 height 20
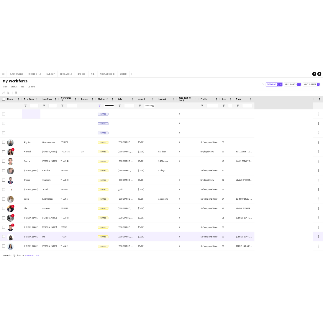
scroll to position [0, 0]
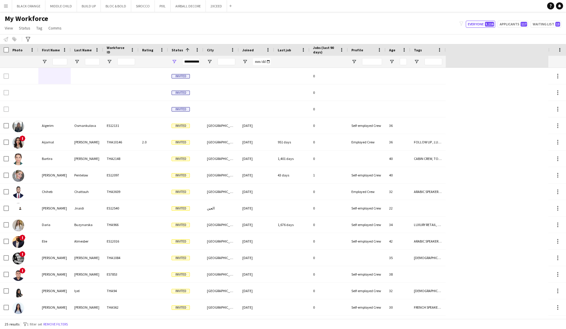
click at [195, 63] on div "**********" at bounding box center [191, 61] width 18 height 7
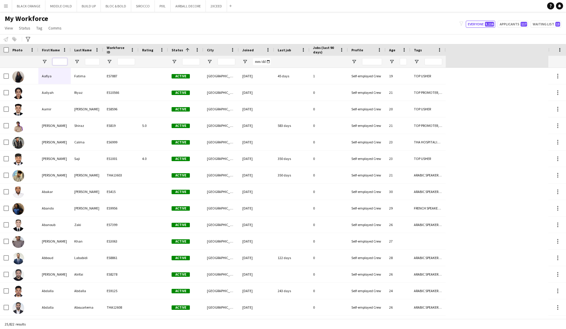
click at [59, 61] on input "First Name Filter Input" at bounding box center [59, 61] width 15 height 7
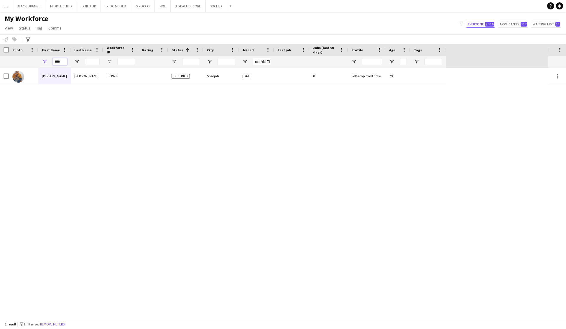
type input "****"
click at [258, 144] on div "Manhal Manhal Ahmed ES3923 Declined Sharjah 27-12-2023 0 Self-employed Crew 29" at bounding box center [274, 193] width 549 height 251
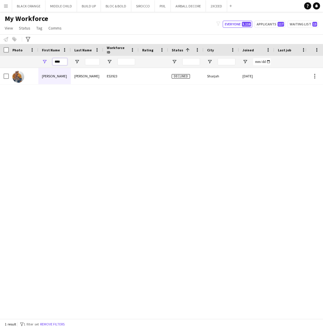
click at [63, 63] on input "****" at bounding box center [59, 61] width 15 height 7
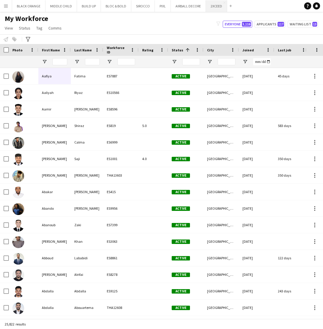
click at [214, 8] on button "2XCEED Close" at bounding box center [216, 6] width 21 height 12
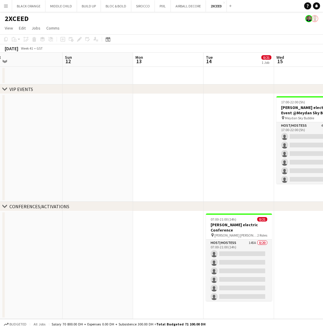
scroll to position [0, 220]
click at [223, 3] on app-icon "Close" at bounding box center [224, 2] width 2 height 2
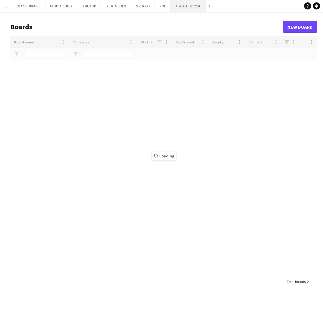
click at [186, 7] on button "AIRBALL DECORE Close" at bounding box center [188, 6] width 35 height 12
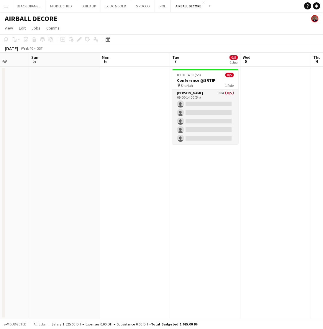
scroll to position [0, 253]
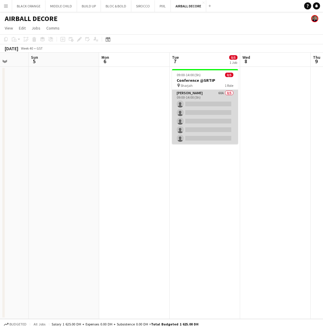
click at [215, 98] on app-card-role "Usher 60A 0/5 09:00-14:00 (5h) single-neutral-actions single-neutral-actions si…" at bounding box center [205, 117] width 66 height 54
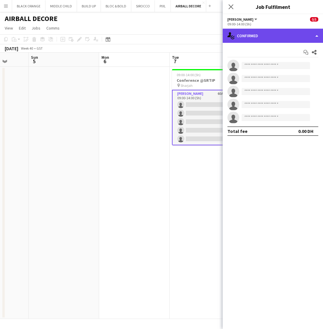
click at [285, 32] on div "single-neutral-actions-check-2 Confirmed" at bounding box center [273, 36] width 100 height 14
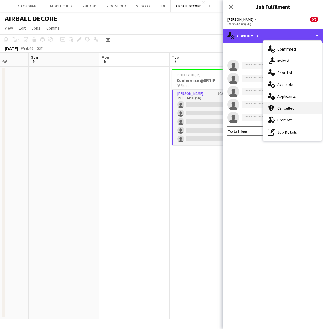
scroll to position [0, 0]
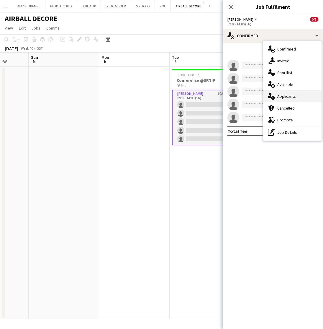
click at [280, 97] on span "Applicants" at bounding box center [286, 95] width 19 height 5
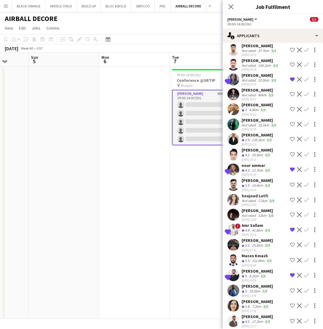
scroll to position [653, 0]
click at [250, 314] on div "Nabil Baloushi" at bounding box center [257, 316] width 31 height 5
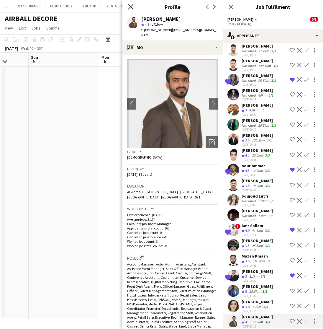
click at [129, 7] on icon "Close pop-in" at bounding box center [131, 7] width 6 height 6
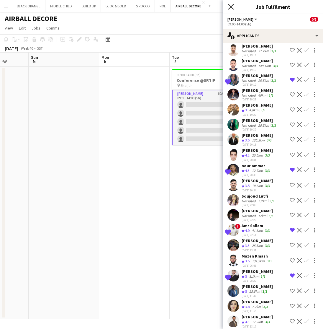
click at [232, 7] on icon "Close pop-in" at bounding box center [231, 7] width 6 height 6
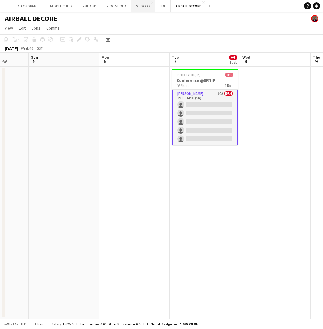
click at [138, 6] on button "SIROCCO Close" at bounding box center [143, 6] width 24 height 12
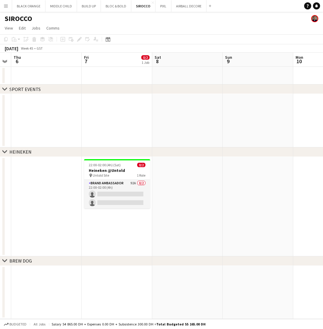
scroll to position [0, 129]
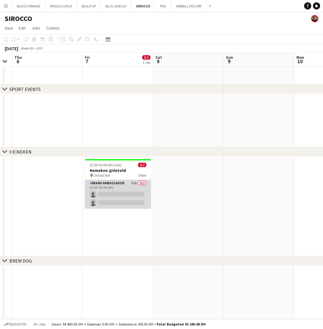
click at [129, 192] on app-card-role "Brand Ambassador 92A 0/2 22:00-02:00 (4h) single-neutral-actions single-neutral…" at bounding box center [118, 194] width 66 height 29
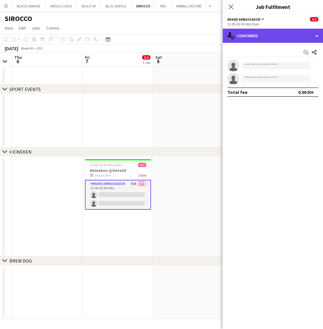
click at [264, 35] on div "single-neutral-actions-check-2 Confirmed" at bounding box center [273, 36] width 100 height 14
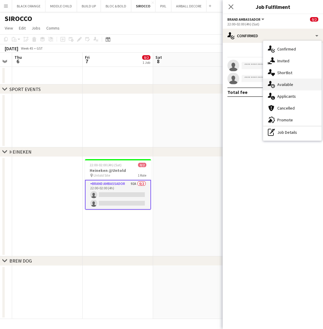
click at [278, 82] on span "Available" at bounding box center [285, 84] width 16 height 5
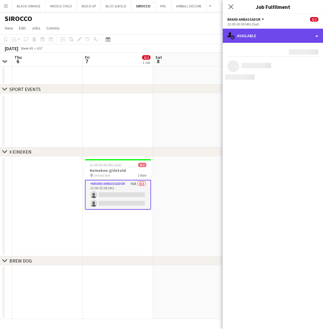
click at [256, 34] on div "single-neutral-actions-upload Available" at bounding box center [273, 36] width 100 height 14
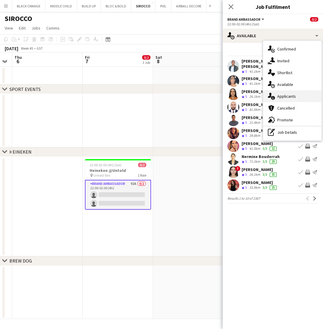
click at [282, 95] on span "Applicants" at bounding box center [286, 95] width 19 height 5
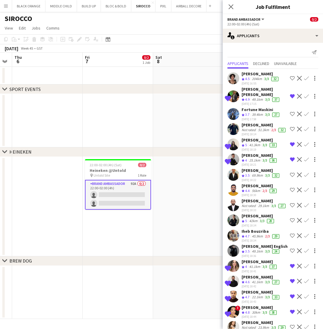
click at [252, 215] on div "Lurdes De Medeiros" at bounding box center [259, 215] width 34 height 5
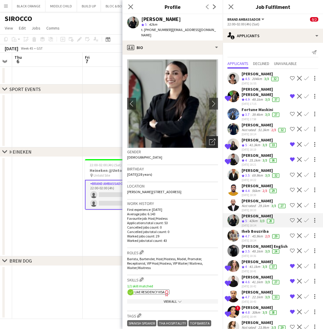
click at [209, 139] on icon at bounding box center [212, 142] width 6 height 6
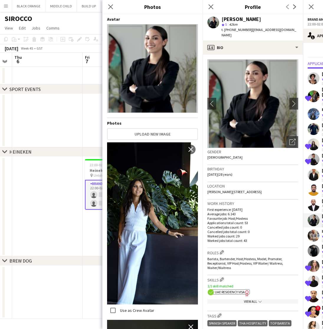
scroll to position [0, 0]
click at [111, 6] on icon at bounding box center [111, 7] width 6 height 6
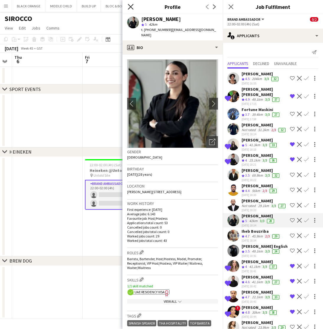
click at [130, 9] on icon "Close pop-in" at bounding box center [131, 7] width 6 height 6
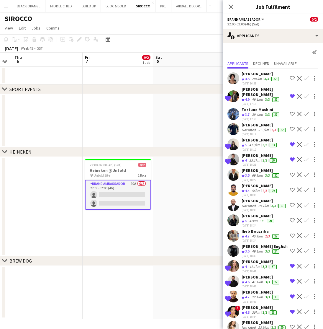
click at [254, 233] on div "Iheb Bouzriba" at bounding box center [261, 230] width 39 height 5
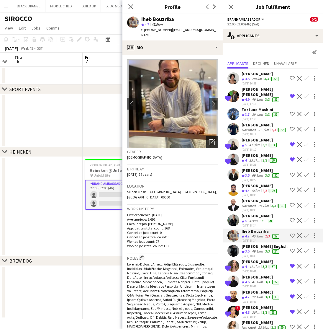
click at [211, 139] on icon "Open photos pop-in" at bounding box center [212, 142] width 6 height 6
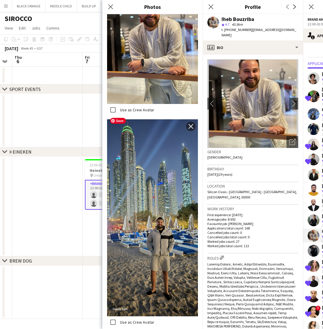
scroll to position [838, 0]
click at [108, 6] on icon "Close pop-in" at bounding box center [111, 7] width 6 height 6
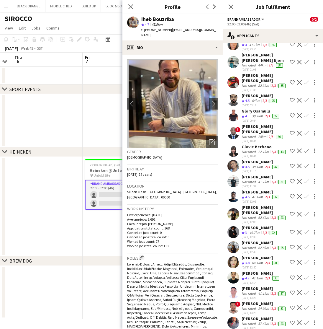
scroll to position [1169, 0]
click at [250, 230] on div "49.7km" at bounding box center [254, 232] width 13 height 5
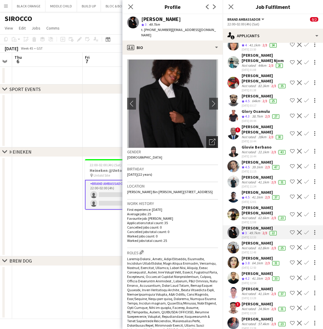
click at [212, 139] on icon "Open photos pop-in" at bounding box center [212, 142] width 6 height 6
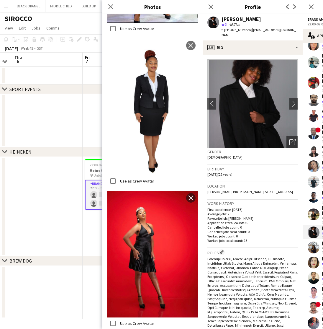
scroll to position [0, 0]
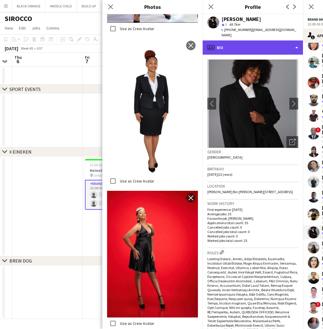
click at [252, 45] on div "profile Bio" at bounding box center [253, 47] width 100 height 14
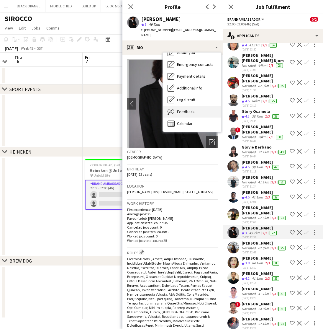
scroll to position [44, 0]
click at [183, 109] on span "Feedback" at bounding box center [186, 111] width 18 height 5
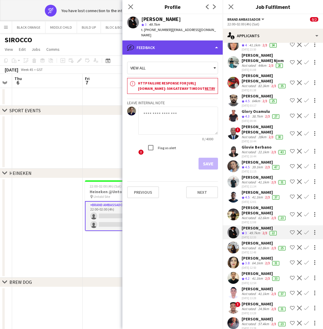
click at [208, 41] on div "bubble-pencil Feedback" at bounding box center [172, 47] width 100 height 14
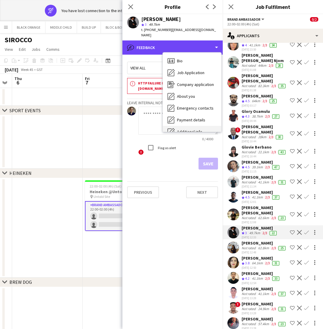
scroll to position [0, 0]
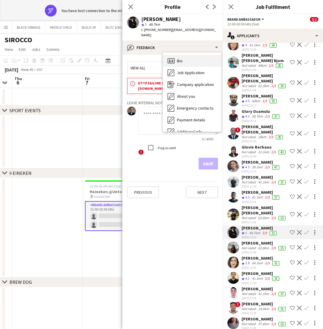
click at [184, 55] on div "Bio Bio" at bounding box center [192, 61] width 58 height 12
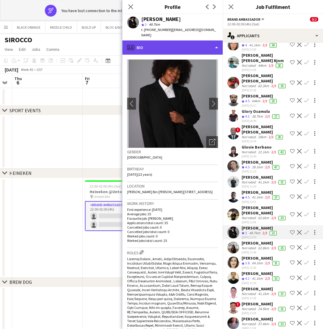
click at [183, 40] on div "profile Bio" at bounding box center [172, 47] width 100 height 14
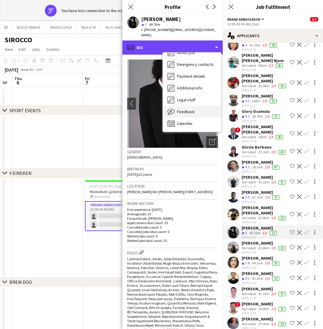
scroll to position [44, 0]
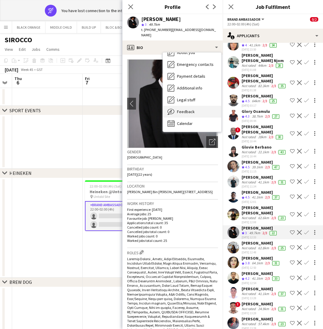
click at [180, 109] on span "Feedback" at bounding box center [186, 111] width 18 height 5
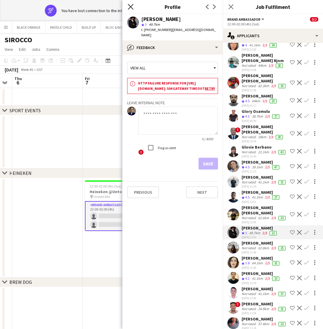
click at [130, 6] on icon at bounding box center [131, 7] width 6 height 6
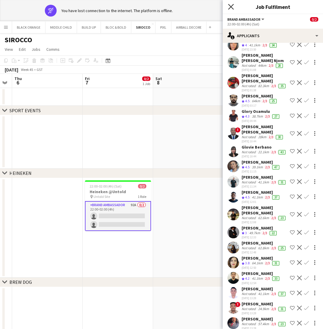
click at [232, 7] on icon "Close pop-in" at bounding box center [231, 7] width 6 height 6
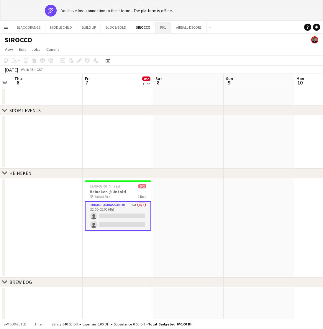
click at [161, 31] on button "PIXL Close" at bounding box center [163, 28] width 16 height 12
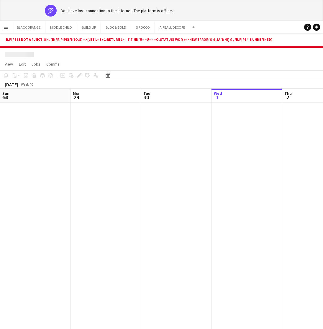
scroll to position [0, 141]
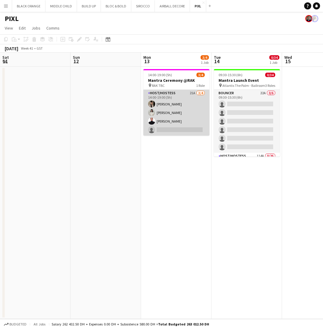
scroll to position [0, 142]
click at [189, 111] on app-card-role "Host/Hostess 21A 3/4 14:00-19:00 (5h) Dunia AbdulWahab Adella Magerramova Jasna…" at bounding box center [176, 113] width 66 height 46
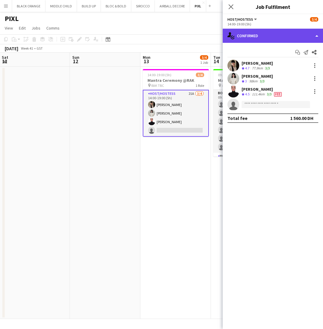
click at [265, 35] on div "single-neutral-actions-check-2 Confirmed" at bounding box center [273, 36] width 100 height 14
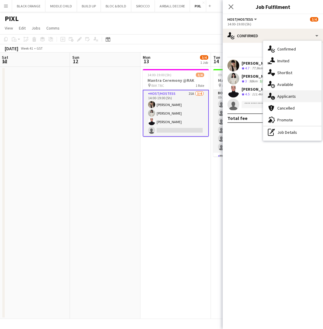
click at [278, 98] on span "Applicants" at bounding box center [286, 95] width 19 height 5
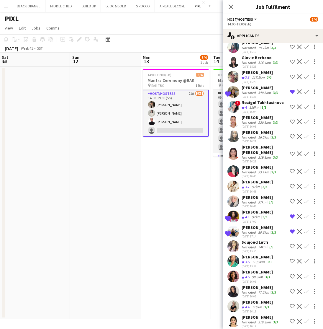
scroll to position [60, 0]
click at [253, 285] on div "Shanzeh Khan" at bounding box center [260, 287] width 36 height 5
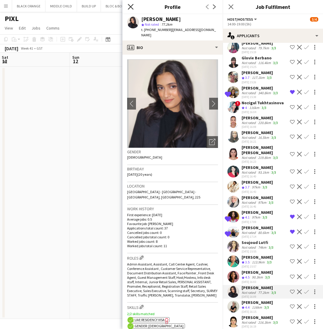
click at [129, 6] on icon "Close pop-in" at bounding box center [131, 7] width 6 height 6
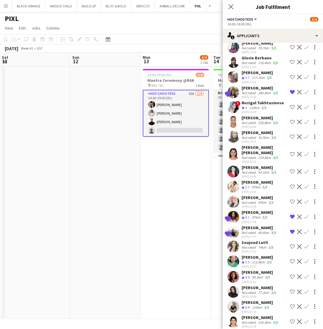
click at [257, 305] on div "116km" at bounding box center [257, 307] width 12 height 5
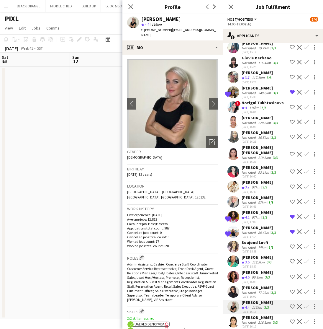
scroll to position [0, 0]
click at [131, 6] on icon at bounding box center [131, 7] width 6 height 6
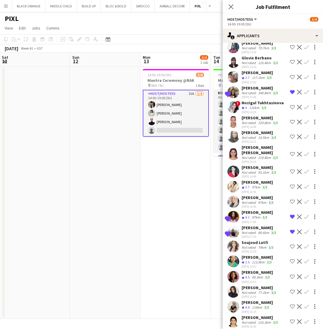
click at [292, 304] on app-icon "Shortlist crew" at bounding box center [292, 306] width 5 height 5
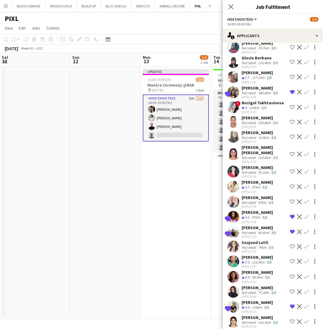
click at [174, 216] on app-date-cell "Updated 14:00-19:00 (5h) 3/4 Mantra Ceremony @RAK pin RAK TBC 1 Role Host/Hoste…" at bounding box center [175, 193] width 70 height 252
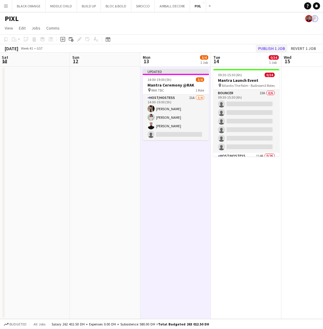
click at [265, 48] on button "Publish 1 job" at bounding box center [272, 49] width 32 height 8
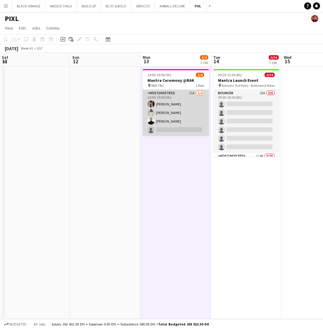
click at [174, 102] on app-card-role "Host/Hostess 21A 3/4 14:00-19:00 (5h) Dunia AbdulWahab Adella Magerramova Jasna…" at bounding box center [176, 113] width 66 height 46
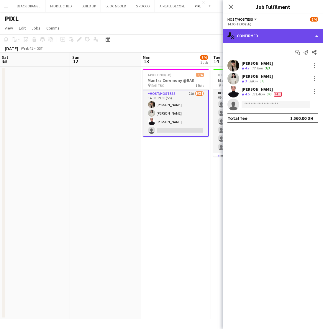
click at [281, 35] on div "single-neutral-actions-check-2 Confirmed" at bounding box center [273, 36] width 100 height 14
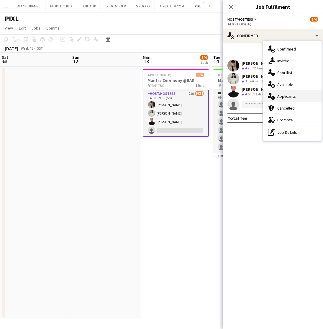
click at [289, 96] on span "Applicants" at bounding box center [286, 95] width 19 height 5
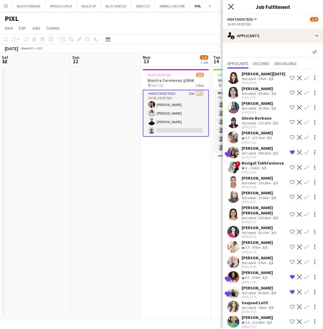
click at [230, 6] on icon "Close pop-in" at bounding box center [231, 7] width 6 height 6
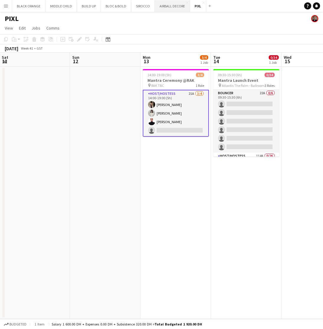
click at [167, 6] on button "AIRBALL DECORE Close" at bounding box center [172, 6] width 35 height 12
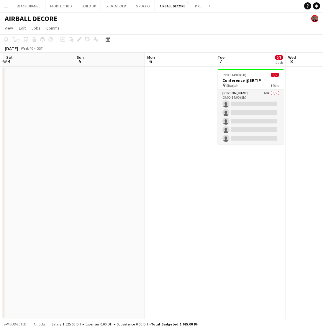
scroll to position [0, 208]
click at [28, 9] on button "BLACK ORANGE Close" at bounding box center [28, 6] width 33 height 12
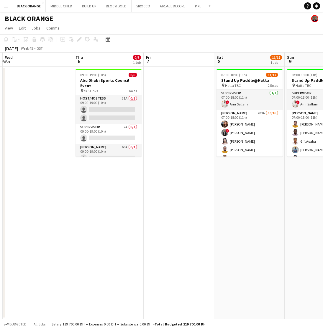
scroll to position [0, 136]
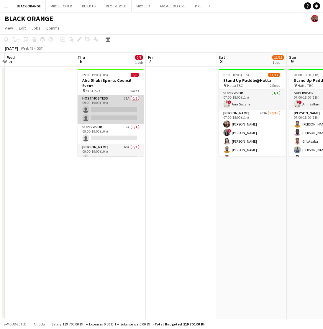
click at [111, 109] on app-card-role "Host/Hostess 31A 0/2 09:00-19:00 (10h) single-neutral-actions single-neutral-ac…" at bounding box center [111, 109] width 66 height 29
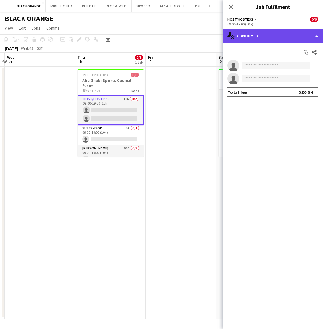
click at [293, 39] on div "single-neutral-actions-check-2 Confirmed" at bounding box center [273, 36] width 100 height 14
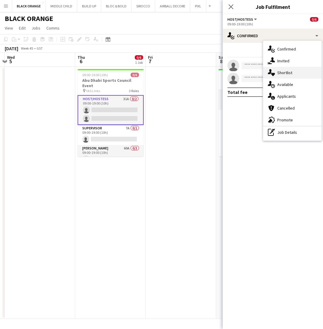
click at [285, 74] on span "Shortlist" at bounding box center [284, 72] width 15 height 5
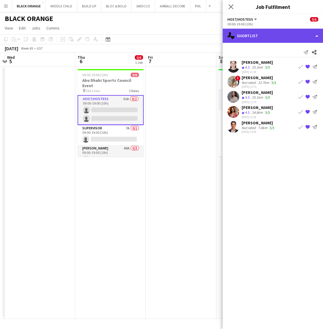
click at [270, 36] on div "single-neutral-actions-heart Shortlist" at bounding box center [273, 36] width 100 height 14
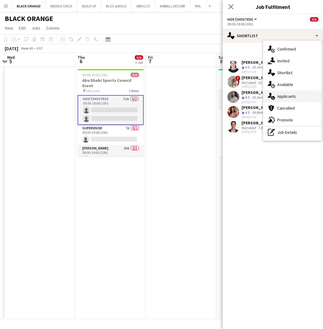
click at [283, 96] on span "Applicants" at bounding box center [286, 95] width 19 height 5
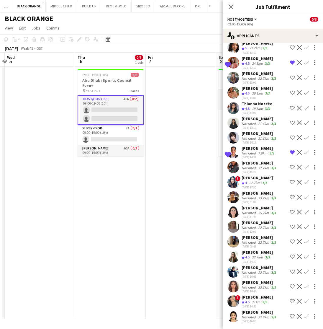
scroll to position [210, 0]
click at [290, 196] on button "Shortlist crew" at bounding box center [292, 196] width 7 height 7
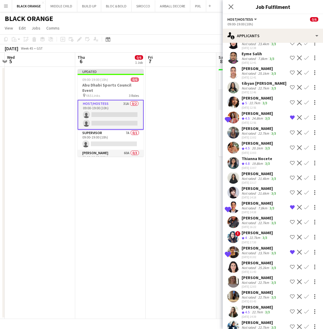
scroll to position [155, 0]
click at [291, 101] on app-icon "Shortlist crew" at bounding box center [292, 102] width 5 height 5
click at [248, 115] on div "Rashfa Irfan" at bounding box center [257, 112] width 31 height 5
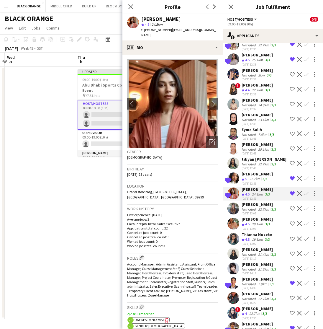
scroll to position [80, 0]
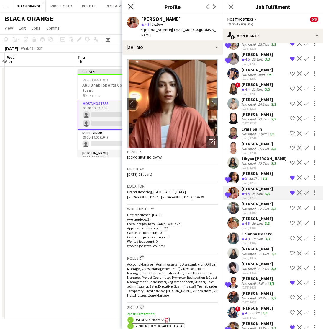
click at [129, 8] on icon "Close pop-in" at bounding box center [131, 7] width 6 height 6
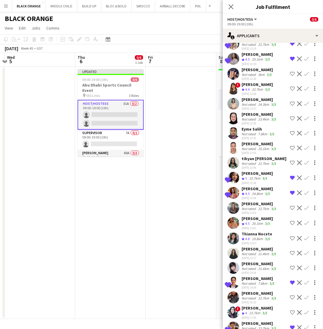
click at [139, 224] on app-date-cell "Updated 09:00-19:00 (10h) 0/6 Abu Dhabi Sports Council Event pin YAS Links 3 Ro…" at bounding box center [110, 193] width 70 height 252
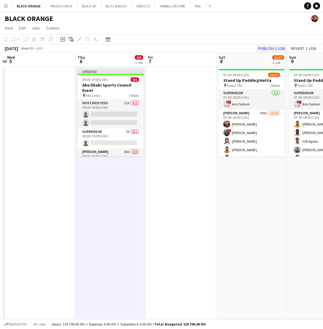
click at [263, 48] on button "Publish 1 job" at bounding box center [272, 49] width 32 height 8
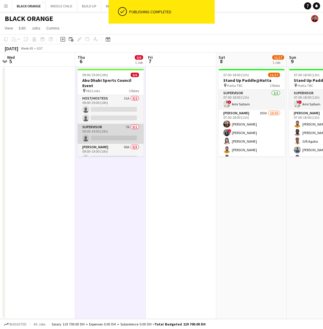
click at [105, 136] on app-card-role "Supervisor 7A 0/1 09:00-19:00 (10h) single-neutral-actions" at bounding box center [111, 134] width 66 height 20
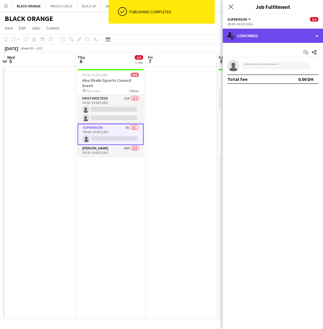
click at [272, 37] on div "single-neutral-actions-check-2 Confirmed" at bounding box center [273, 36] width 100 height 14
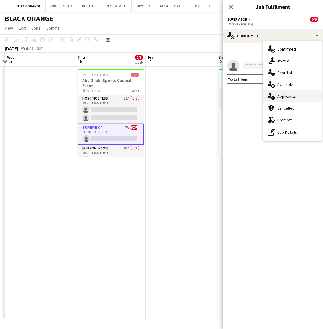
click at [284, 96] on span "Applicants" at bounding box center [286, 95] width 19 height 5
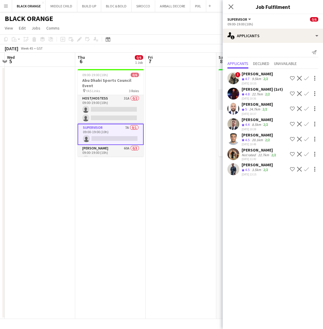
click at [291, 77] on app-icon "Shortlist crew" at bounding box center [292, 78] width 5 height 5
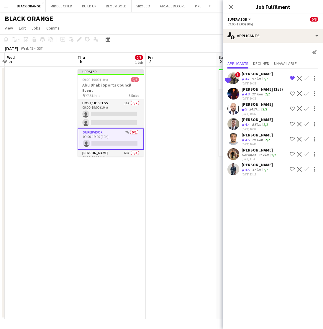
click at [141, 215] on app-date-cell "Updated 09:00-19:00 (10h) 0/6 Abu Dhabi Sports Council Event pin YAS Links 3 Ro…" at bounding box center [110, 193] width 70 height 252
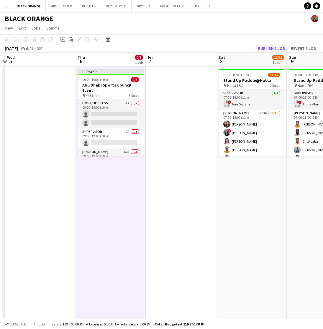
click at [271, 48] on button "Publish 1 job" at bounding box center [272, 49] width 32 height 8
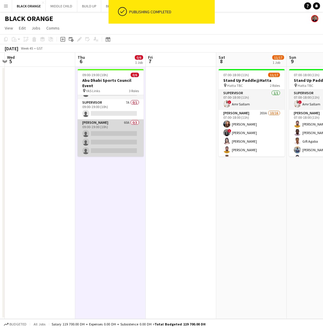
click at [101, 132] on app-card-role "Usher 60A 0/3 09:00-19:00 (10h) single-neutral-actions single-neutral-actions s…" at bounding box center [111, 137] width 66 height 37
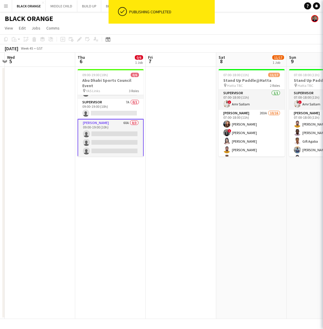
scroll to position [24, 0]
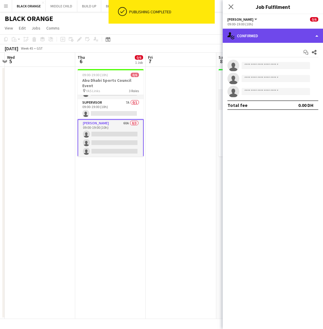
click at [249, 35] on div "single-neutral-actions-check-2 Confirmed" at bounding box center [273, 36] width 100 height 14
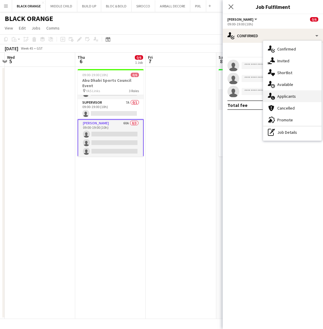
click at [288, 96] on span "Applicants" at bounding box center [286, 95] width 19 height 5
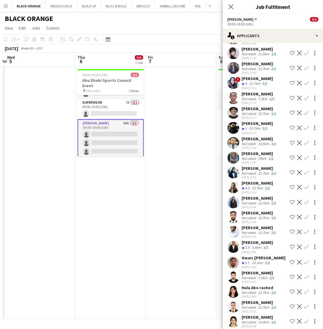
scroll to position [642, 0]
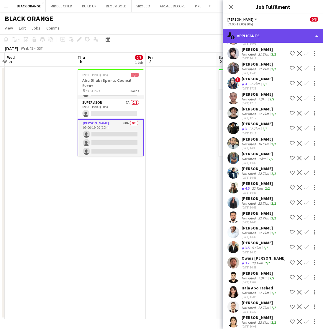
click at [258, 37] on div "single-neutral-actions-information Applicants" at bounding box center [273, 36] width 100 height 14
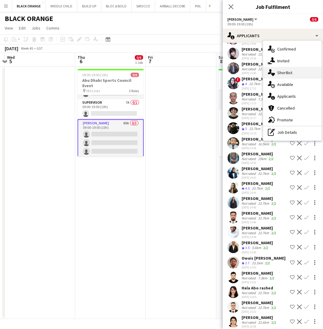
click at [283, 75] on div "single-neutral-actions-heart Shortlist" at bounding box center [292, 73] width 58 height 12
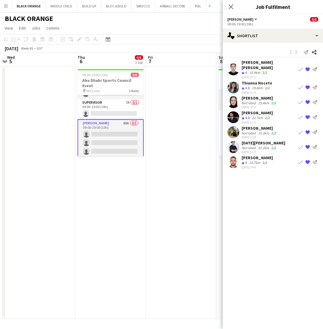
scroll to position [0, 0]
click at [253, 125] on div "mira haddad" at bounding box center [260, 127] width 36 height 5
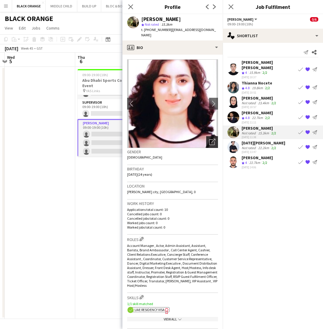
click at [211, 141] on div "Open photos pop-in" at bounding box center [212, 142] width 12 height 12
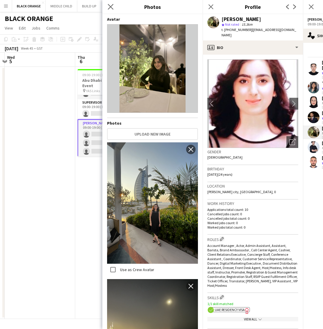
click at [109, 10] on app-icon "Close pop-in" at bounding box center [110, 7] width 9 height 9
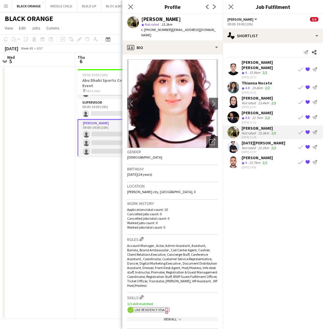
click at [253, 145] on div "Not rated" at bounding box center [249, 147] width 15 height 4
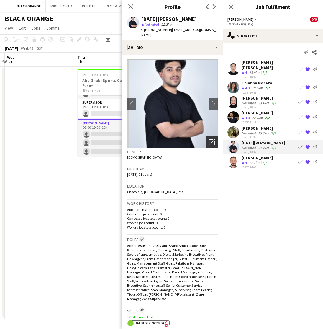
click at [211, 139] on icon "Open photos pop-in" at bounding box center [212, 142] width 6 height 6
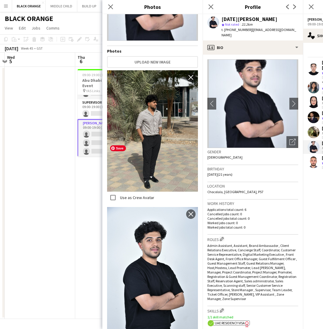
scroll to position [75, 0]
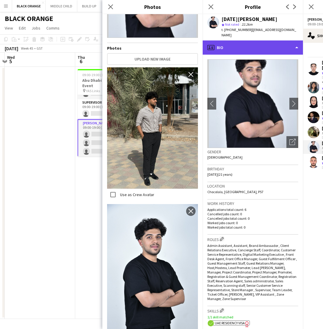
click at [279, 43] on div "profile Bio" at bounding box center [253, 47] width 100 height 14
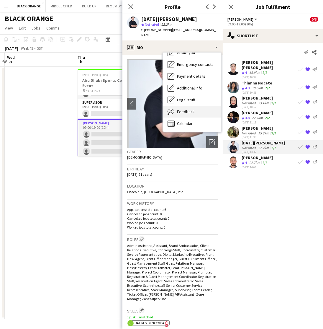
scroll to position [44, 0]
click at [180, 106] on div "Feedback Feedback" at bounding box center [192, 112] width 58 height 12
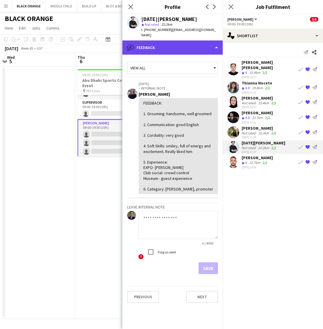
click at [184, 40] on div "bubble-pencil Feedback" at bounding box center [172, 47] width 100 height 14
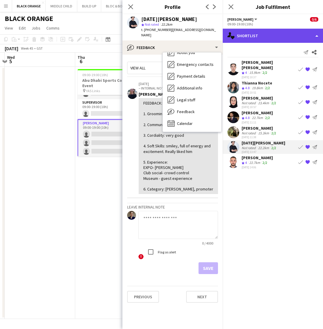
click at [263, 35] on div "single-neutral-actions-heart Shortlist" at bounding box center [273, 36] width 100 height 14
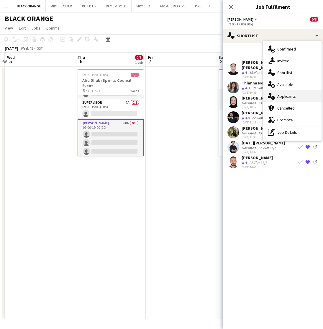
click at [289, 96] on span "Applicants" at bounding box center [286, 95] width 19 height 5
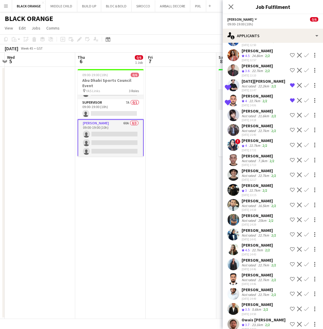
scroll to position [579, 0]
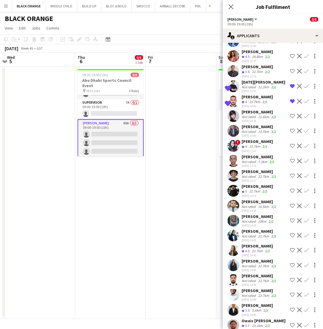
click at [291, 143] on app-icon "Shortlist crew" at bounding box center [292, 145] width 5 height 5
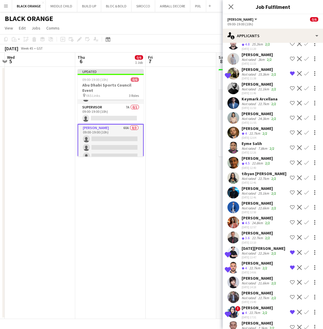
scroll to position [412, 0]
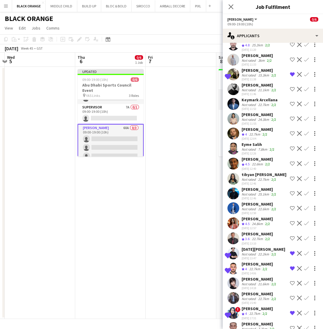
click at [291, 57] on app-icon "Shortlist crew" at bounding box center [292, 59] width 5 height 5
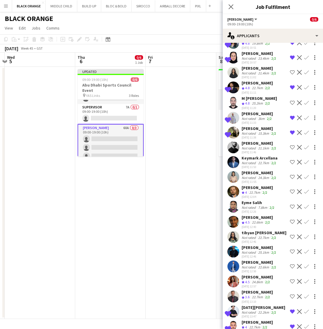
scroll to position [352, 0]
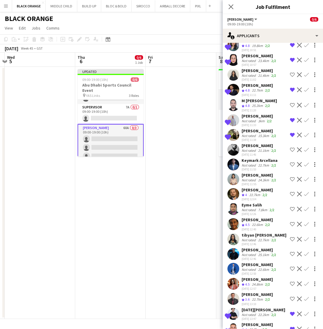
click at [292, 103] on app-icon "Shortlist crew" at bounding box center [292, 105] width 5 height 5
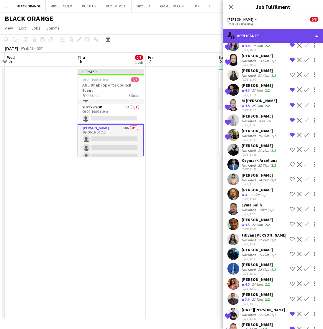
click at [293, 36] on div "single-neutral-actions-information Applicants" at bounding box center [273, 36] width 100 height 14
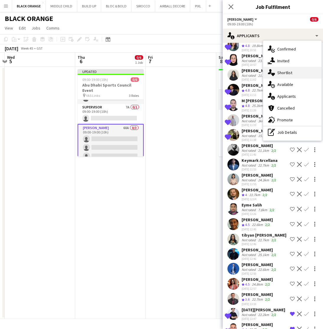
click at [283, 74] on span "Shortlist" at bounding box center [284, 72] width 15 height 5
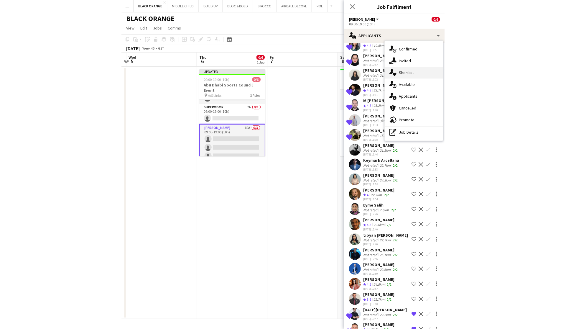
scroll to position [0, 0]
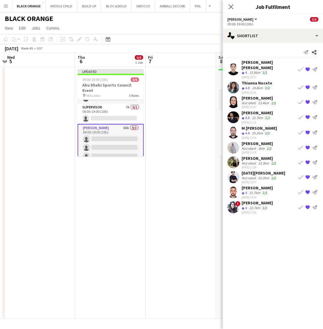
click at [170, 143] on app-date-cell at bounding box center [181, 193] width 70 height 252
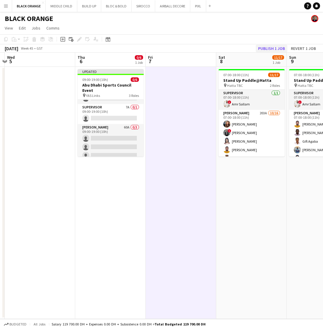
click at [263, 48] on button "Publish 1 job" at bounding box center [272, 49] width 32 height 8
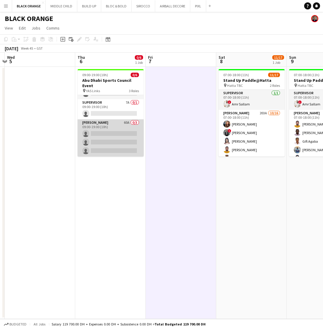
click at [123, 149] on app-card-role "Usher 60A 0/3 09:00-19:00 (10h) single-neutral-actions single-neutral-actions s…" at bounding box center [111, 137] width 66 height 37
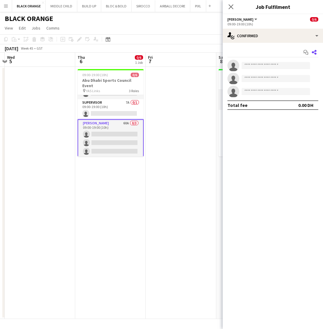
click at [314, 52] on icon at bounding box center [314, 52] width 5 height 5
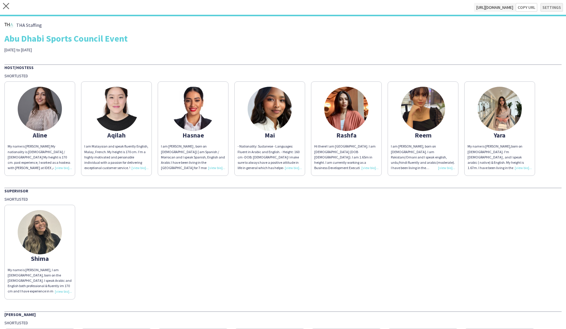
click at [323, 7] on button "Settings" at bounding box center [552, 7] width 23 height 9
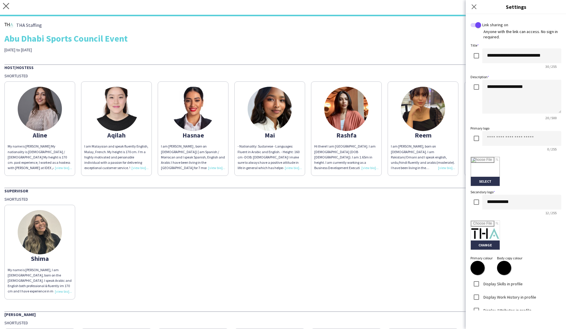
click at [323, 202] on div "Shima My name is Shayma A, I am Egyptian, born on the 10/01/1992. I speak Arabi…" at bounding box center [282, 250] width 557 height 97
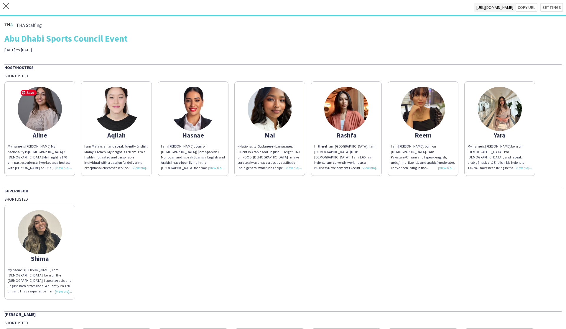
click at [46, 116] on img at bounding box center [40, 109] width 44 height 44
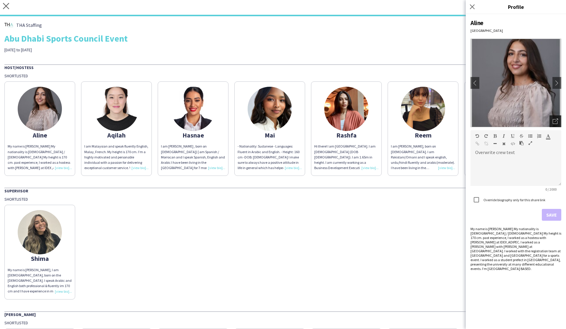
click at [323, 121] on icon "Open photos pop-in" at bounding box center [555, 121] width 5 height 5
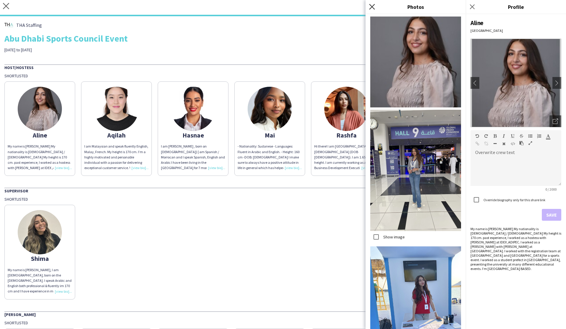
click at [323, 6] on icon at bounding box center [372, 7] width 6 height 6
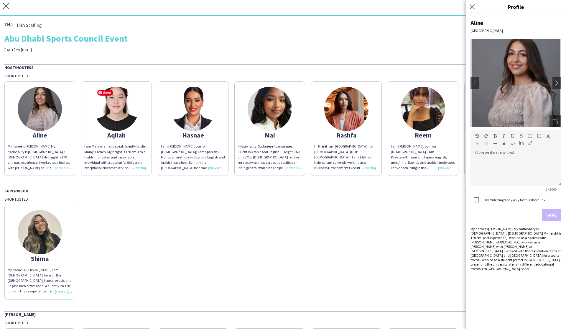
click at [116, 129] on img at bounding box center [116, 109] width 44 height 44
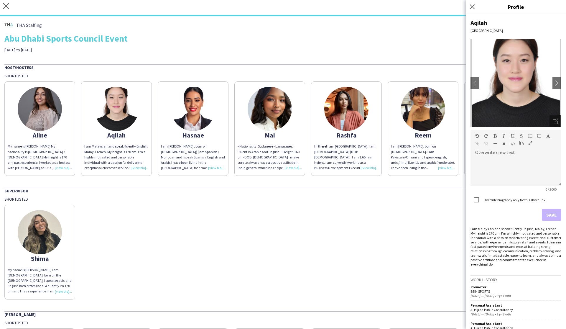
click at [323, 124] on icon "Open photos pop-in" at bounding box center [555, 121] width 5 height 5
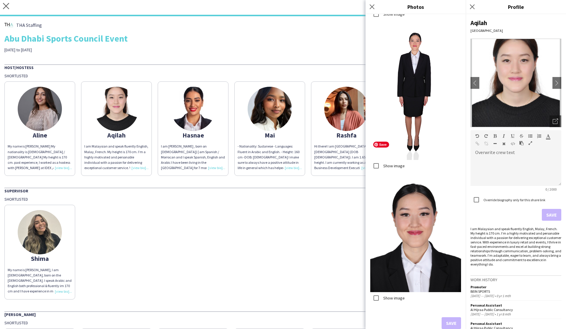
scroll to position [499, 0]
click at [277, 245] on div "Shima My name is Shayma A, I am Egyptian, born on the 10/01/1992. I speak Arabi…" at bounding box center [282, 250] width 557 height 97
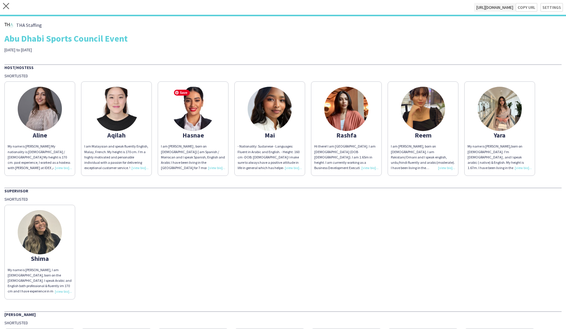
click at [188, 125] on img at bounding box center [193, 109] width 44 height 44
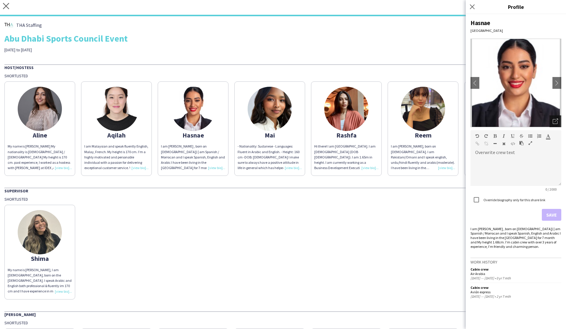
click at [323, 122] on div "Open photos pop-in" at bounding box center [556, 121] width 12 height 12
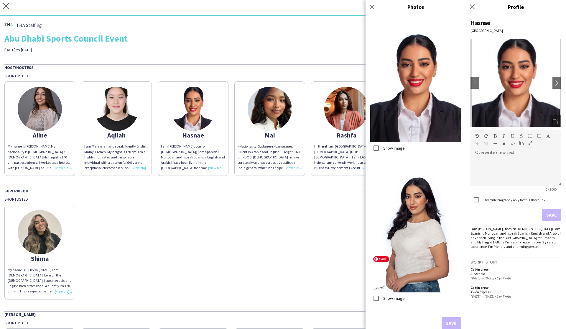
scroll to position [242, 0]
click at [294, 229] on div "Shima My name is Shayma A, I am Egyptian, born on the 10/01/1992. I speak Arabi…" at bounding box center [282, 250] width 557 height 97
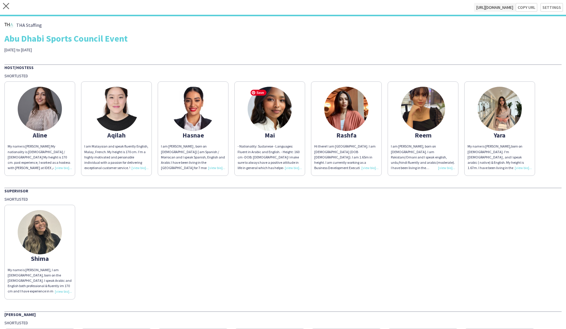
click at [268, 116] on img at bounding box center [270, 109] width 44 height 44
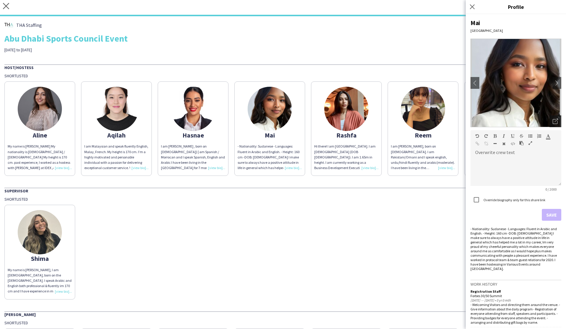
click at [323, 121] on icon "Open photos pop-in" at bounding box center [555, 121] width 5 height 5
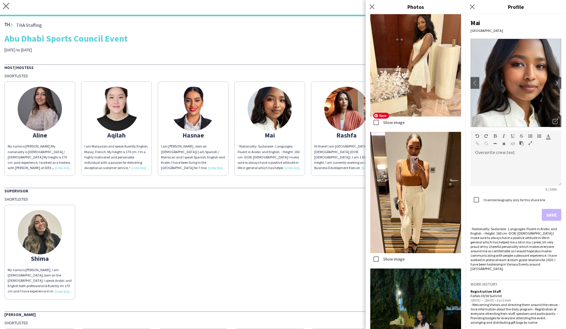
scroll to position [843, 0]
click at [313, 215] on div "Shima My name is Shayma A, I am Egyptian, born on the 10/01/1992. I speak Arabi…" at bounding box center [282, 250] width 557 height 97
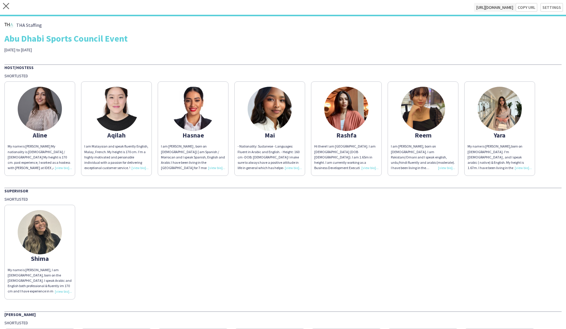
click at [323, 119] on img at bounding box center [346, 109] width 44 height 44
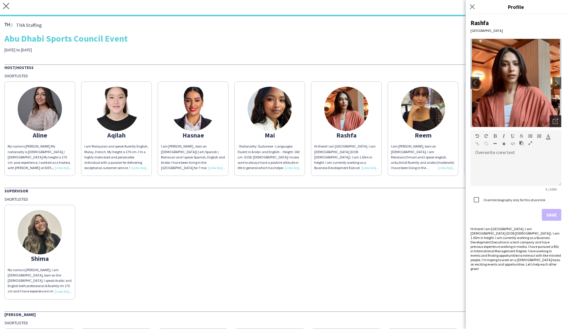
click at [323, 120] on icon "Open photos pop-in" at bounding box center [555, 121] width 5 height 5
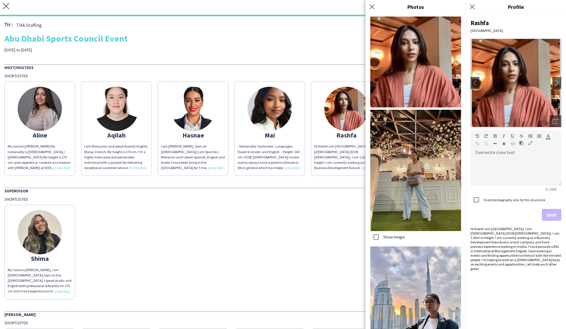
click at [305, 248] on div "Shima My name is Shayma A, I am Egyptian, born on the 10/01/1992. I speak Arabi…" at bounding box center [282, 250] width 557 height 97
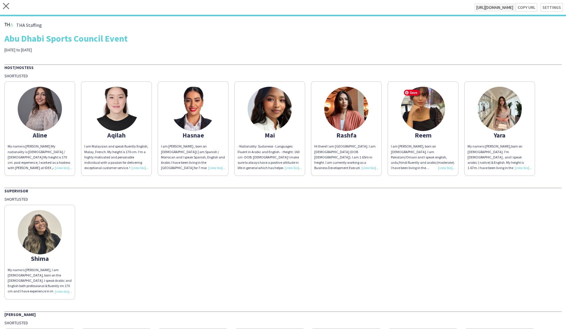
click at [323, 123] on img at bounding box center [423, 109] width 44 height 44
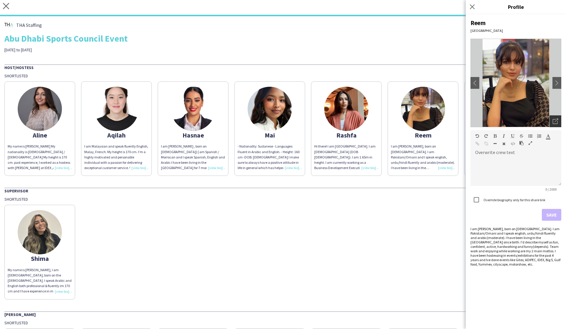
click at [323, 122] on icon at bounding box center [555, 121] width 5 height 5
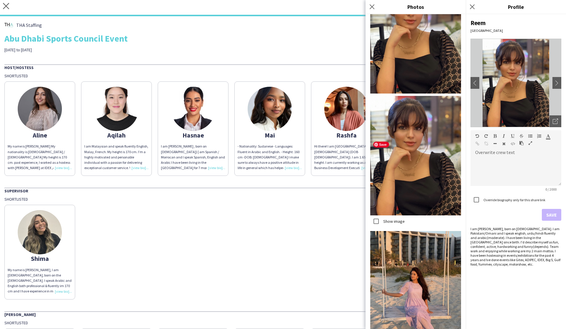
scroll to position [42, 0]
click at [286, 259] on div "Shima My name is Shayma A, I am Egyptian, born on the 10/01/1992. I speak Arabi…" at bounding box center [282, 250] width 557 height 97
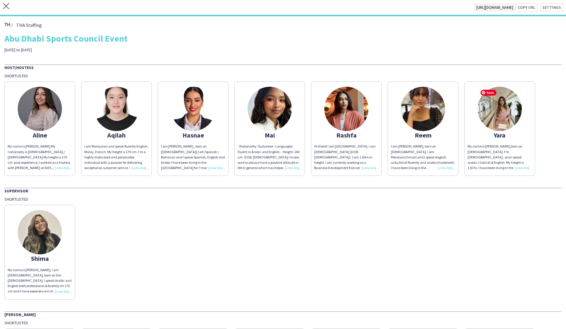
click at [323, 125] on img at bounding box center [500, 109] width 44 height 44
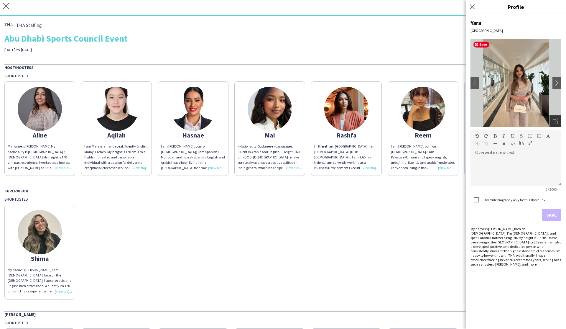
click at [323, 123] on icon at bounding box center [555, 121] width 5 height 5
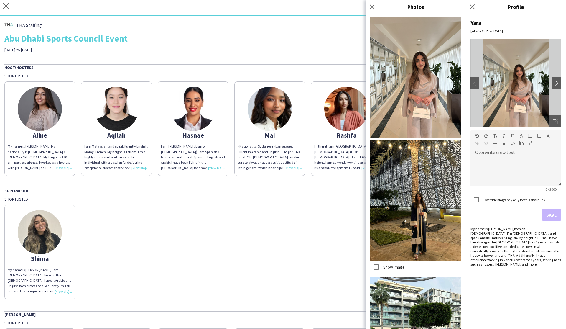
click at [278, 205] on div "Shima My name is Shayma A, I am Egyptian, born on the 10/01/1992. I speak Arabi…" at bounding box center [282, 250] width 557 height 97
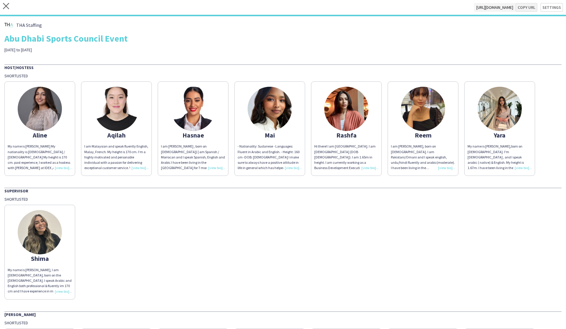
click at [323, 8] on button "Copy url" at bounding box center [527, 7] width 22 height 9
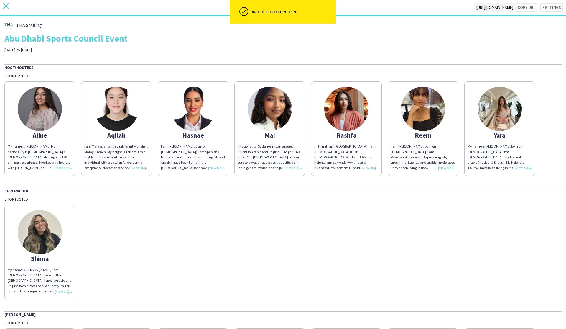
click at [6, 7] on icon "close" at bounding box center [6, 6] width 6 height 6
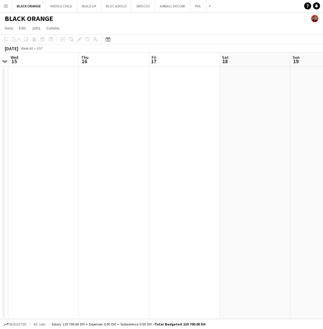
scroll to position [0, 214]
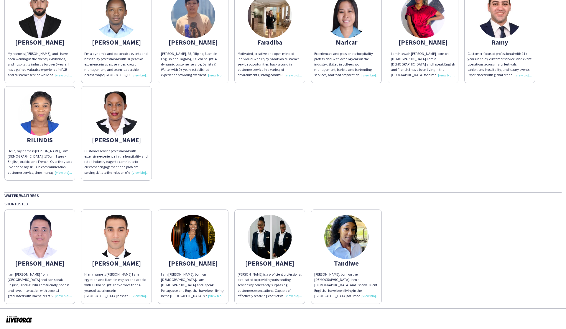
scroll to position [200, 0]
click at [192, 261] on div "Michelli" at bounding box center [193, 263] width 64 height 5
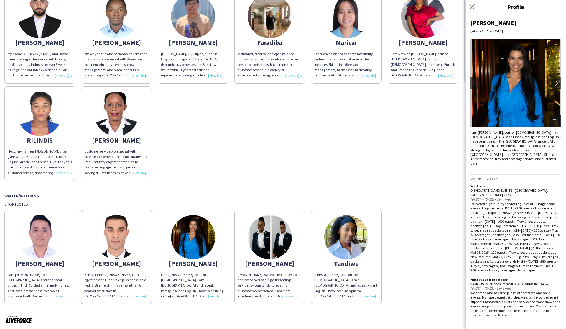
click at [323, 122] on icon "Open photos pop-in" at bounding box center [555, 121] width 5 height 5
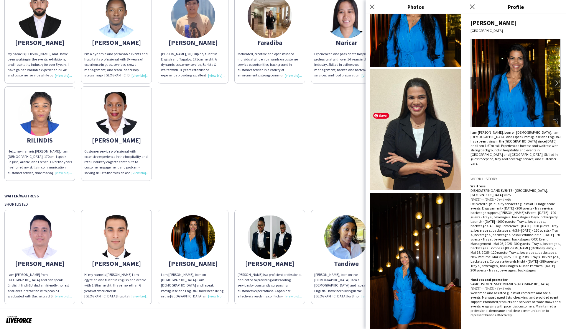
scroll to position [134, 0]
click at [323, 6] on icon at bounding box center [372, 7] width 6 height 6
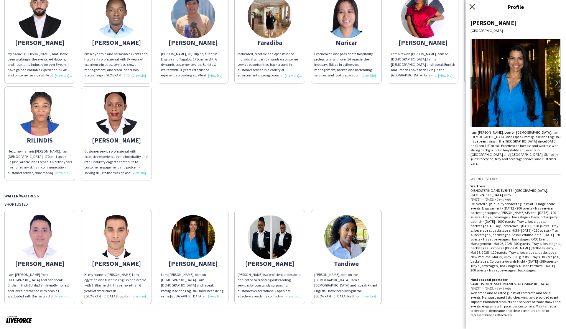
click at [323, 6] on icon "Close pop-in" at bounding box center [473, 7] width 6 height 6
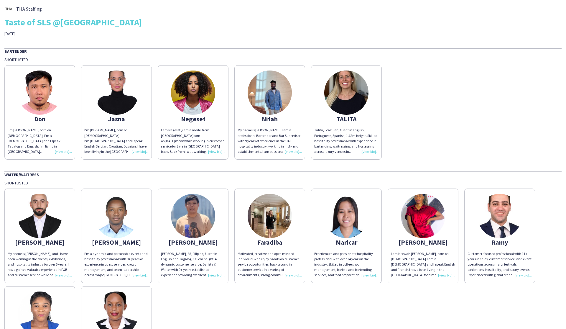
scroll to position [0, 0]
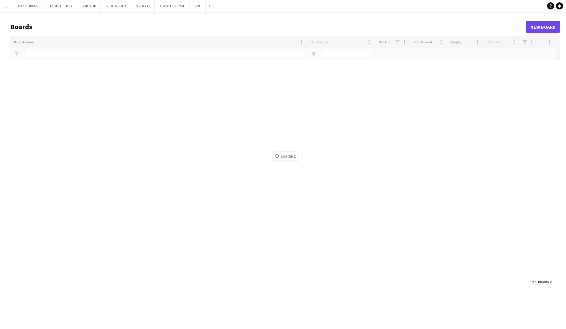
type input "*****"
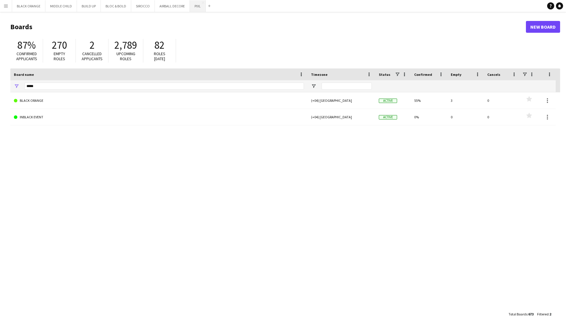
click at [192, 10] on button "PIXL Close" at bounding box center [198, 6] width 16 height 12
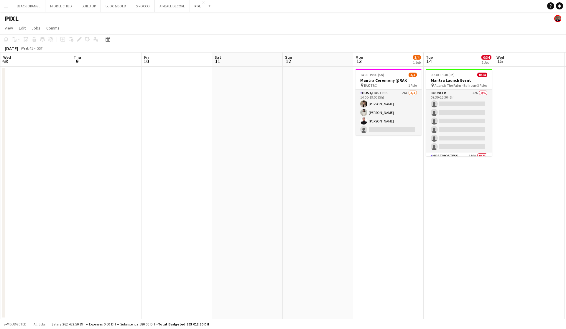
scroll to position [0, 281]
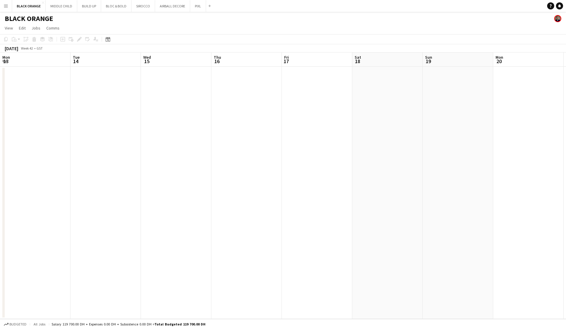
scroll to position [0, 214]
drag, startPoint x: 399, startPoint y: 260, endPoint x: 400, endPoint y: 255, distance: 4.8
click at [399, 257] on app-date-cell at bounding box center [385, 193] width 70 height 252
